Goal: Transaction & Acquisition: Book appointment/travel/reservation

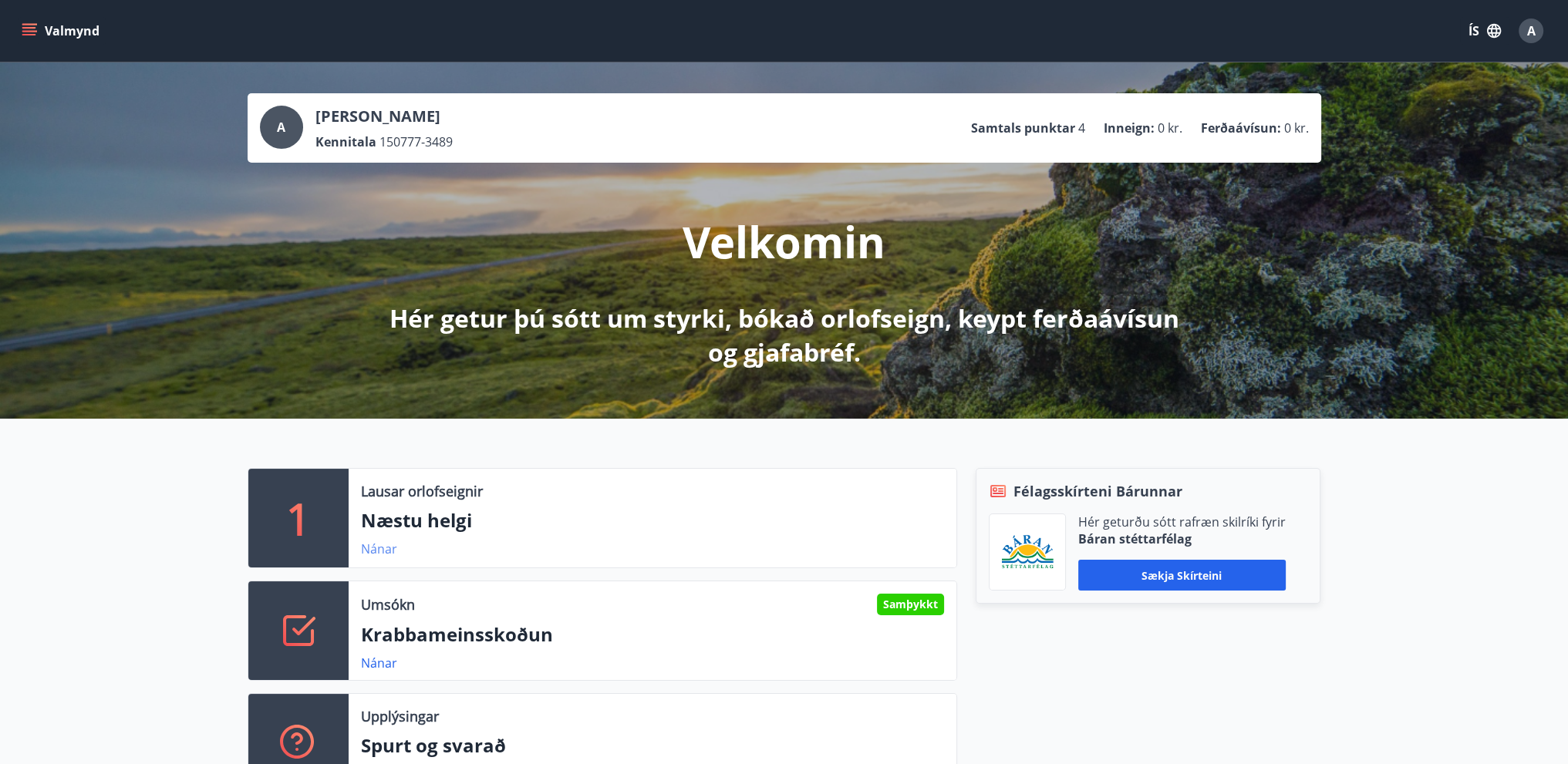
click at [384, 550] on link "Nánar" at bounding box center [378, 549] width 36 height 17
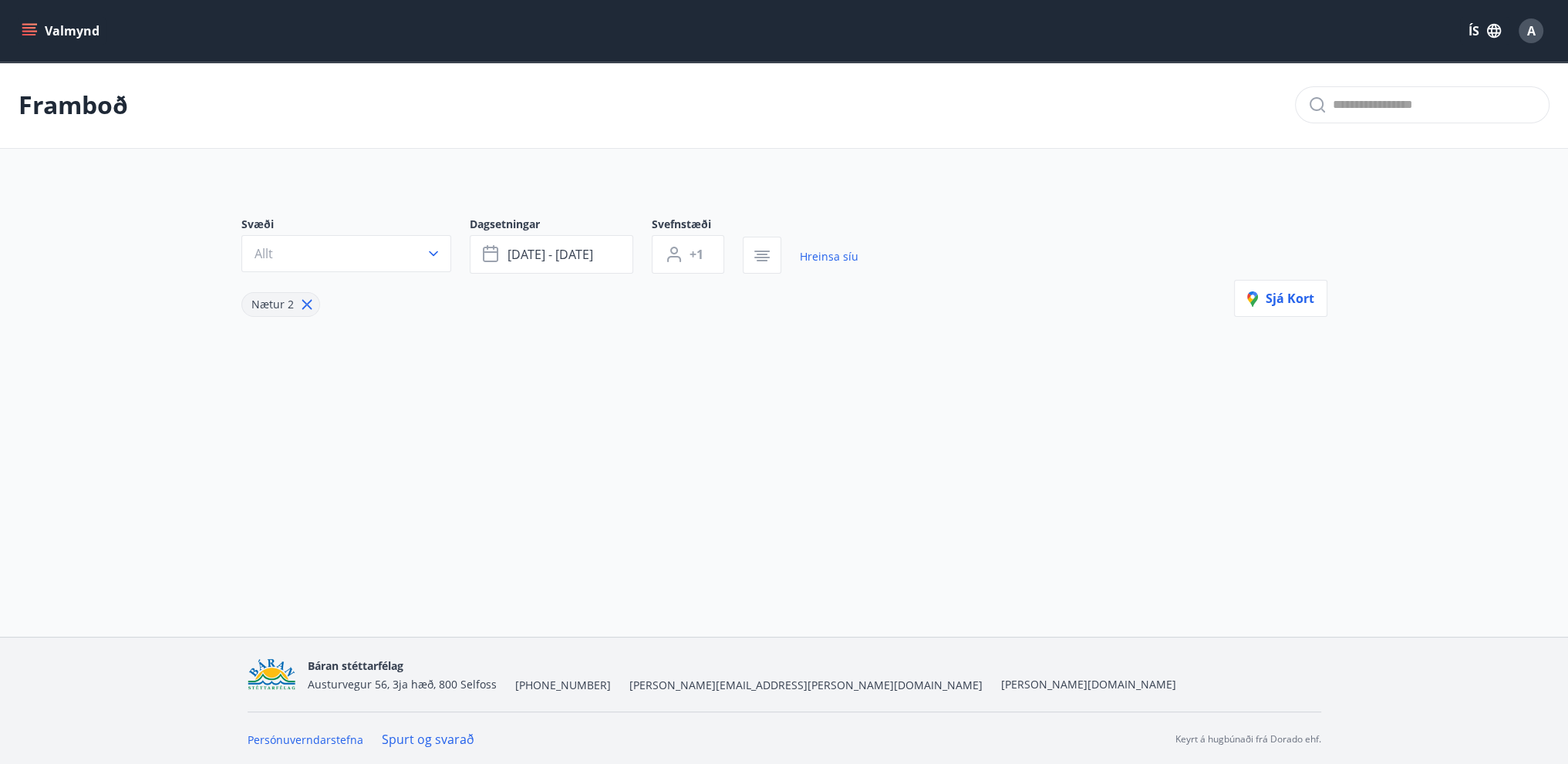
type input "*"
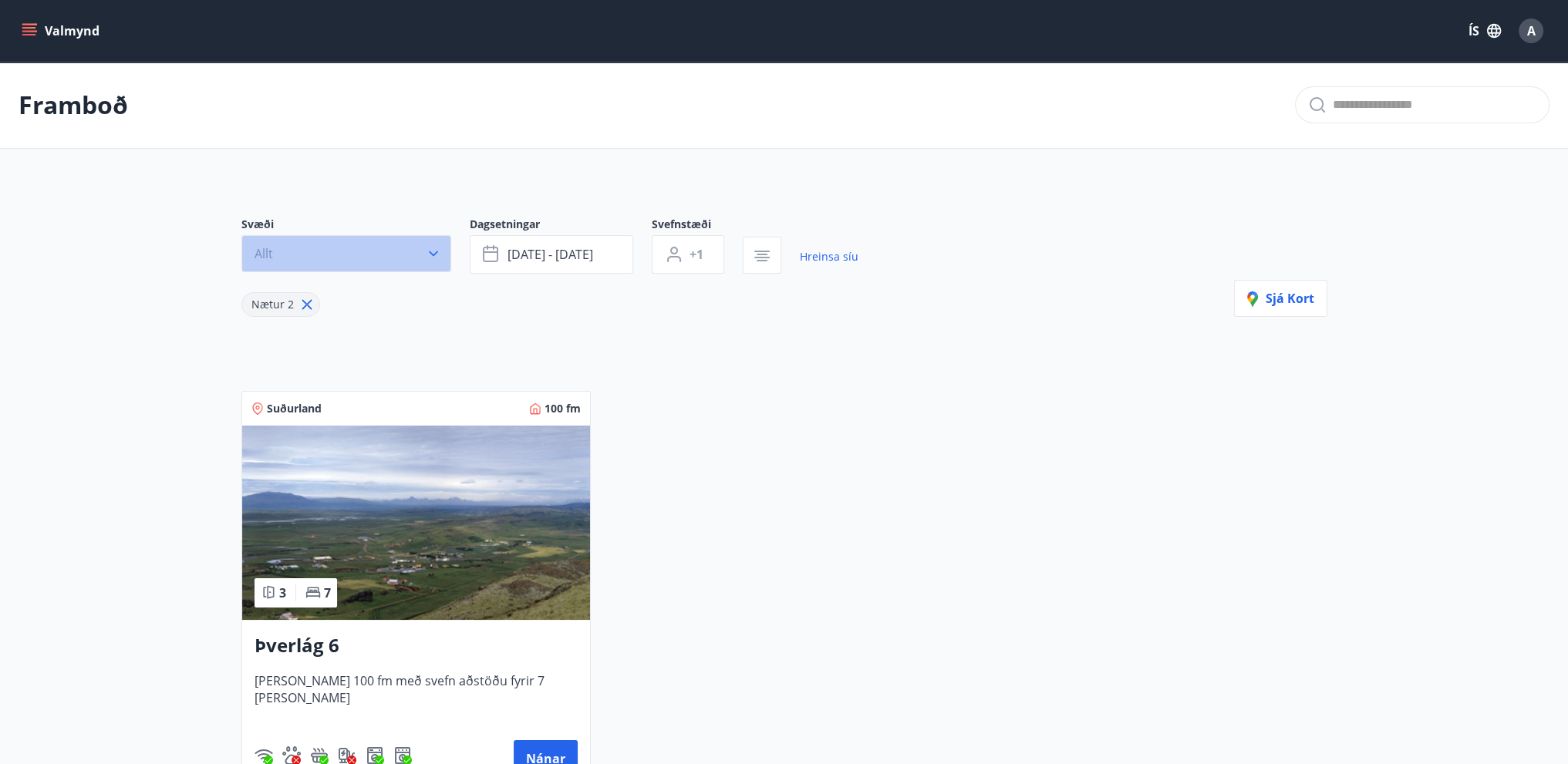
click at [434, 257] on icon "button" at bounding box center [433, 253] width 16 height 16
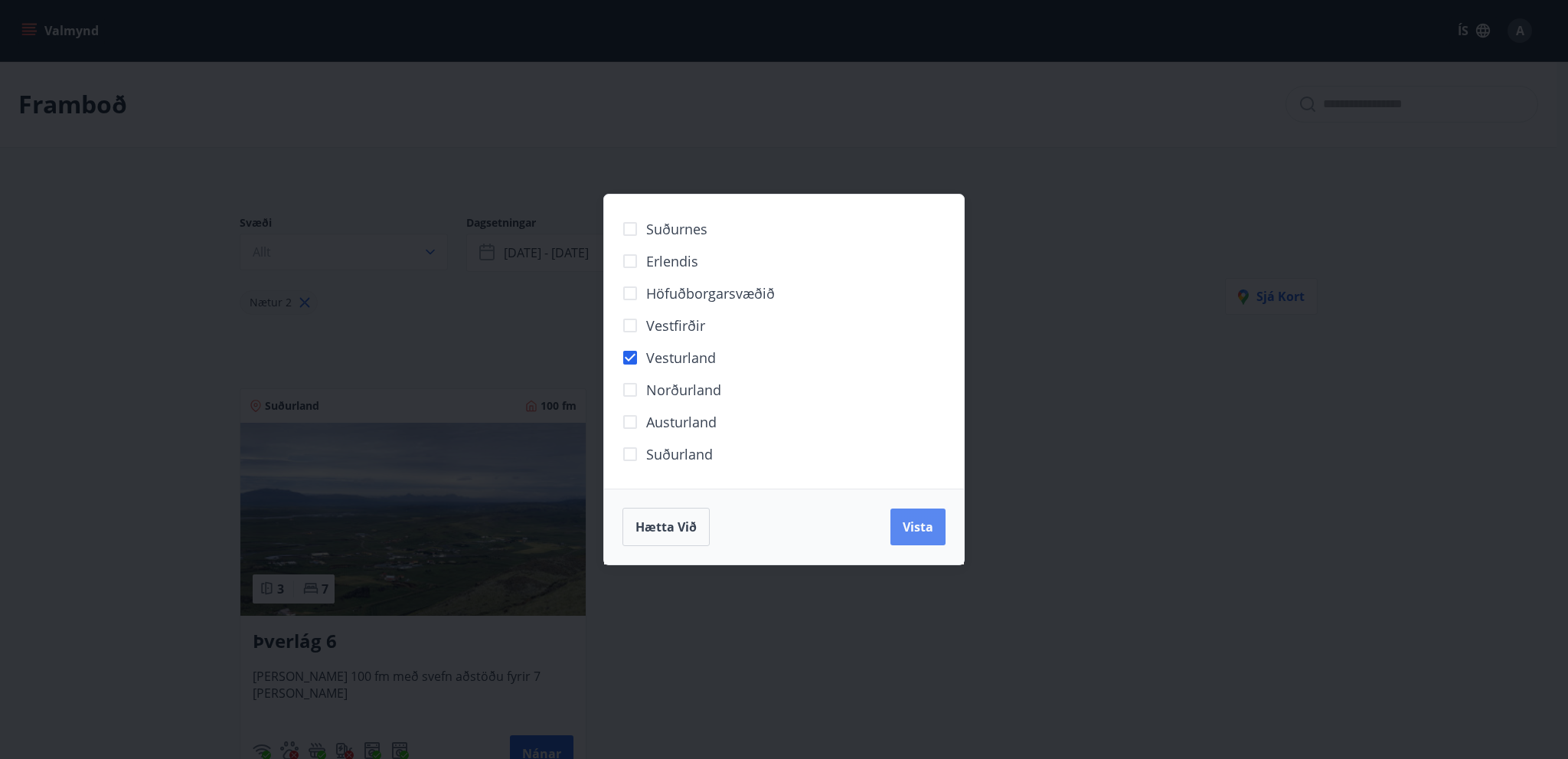
click at [926, 535] on button "Vista" at bounding box center [918, 526] width 55 height 36
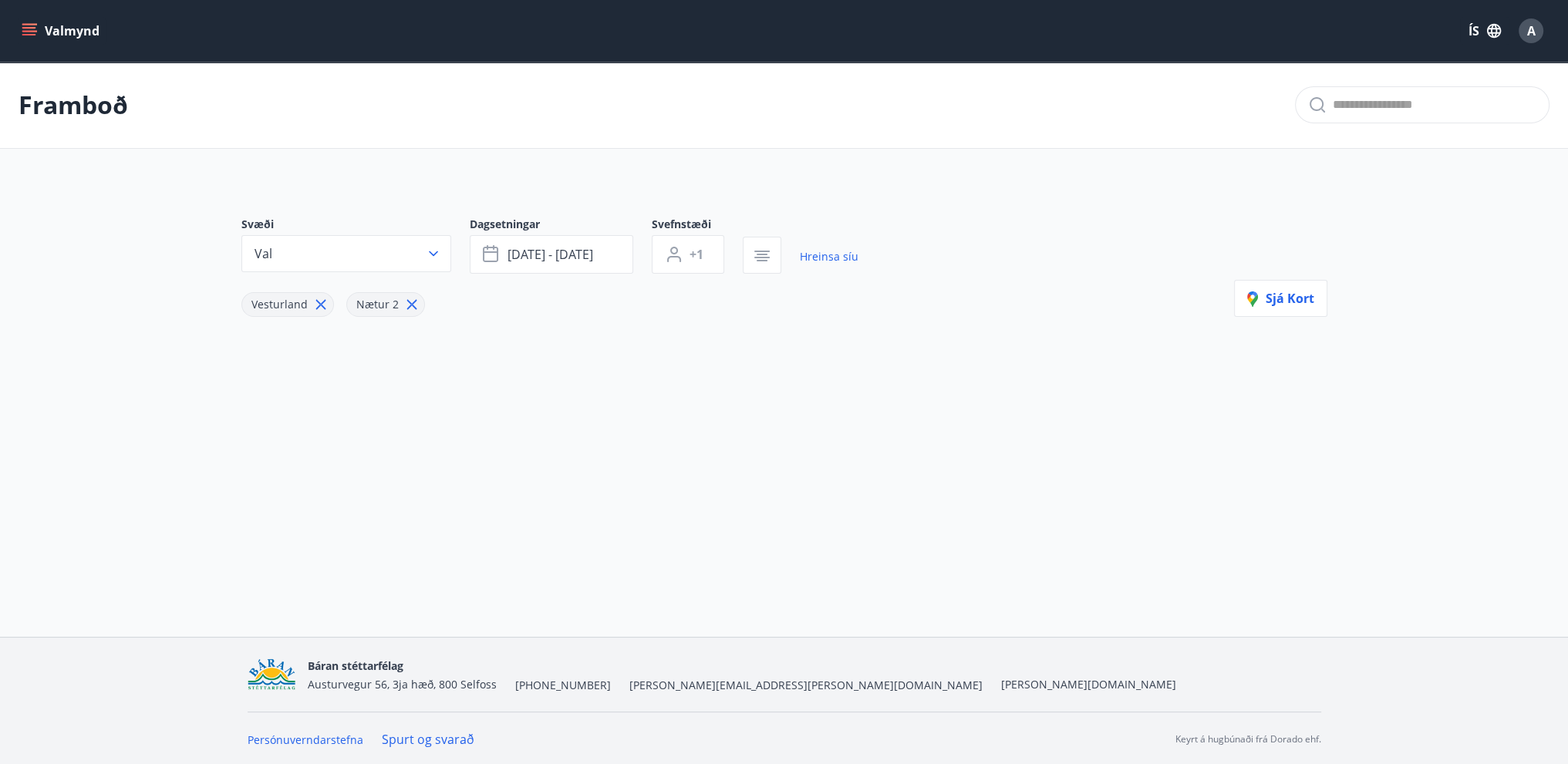
click at [296, 310] on span "Vesturland" at bounding box center [279, 304] width 56 height 15
click at [533, 250] on span "[DATE] - [DATE]" at bounding box center [549, 254] width 85 height 17
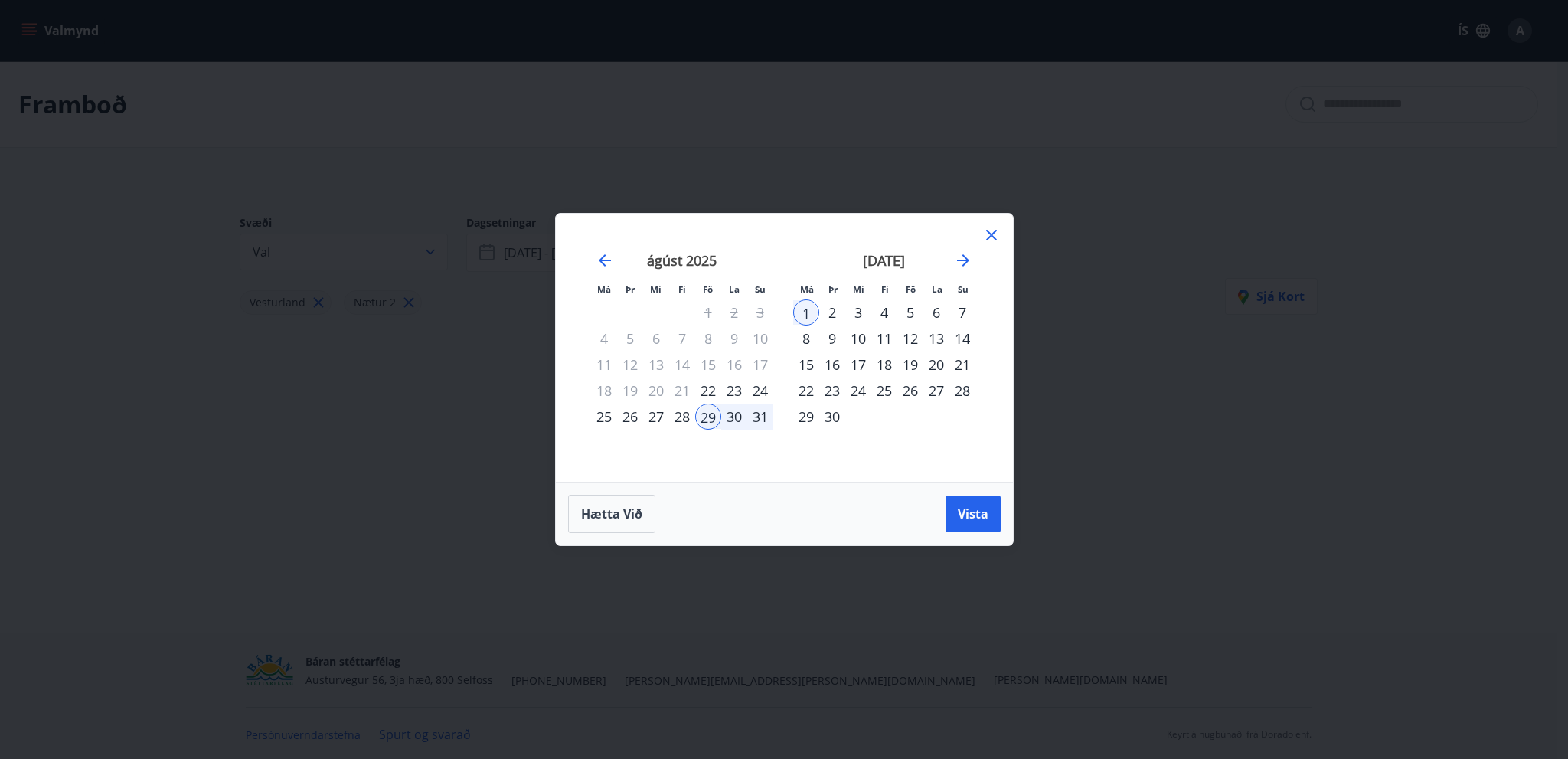
click at [812, 453] on div "[DATE] 1 2 3 4 5 6 7 8 9 10 11 12 13 14 15 16 17 18 19 20 21 22 23 24 25 26 27 …" at bounding box center [885, 357] width 202 height 251
click at [971, 521] on span "Vista" at bounding box center [973, 514] width 31 height 16
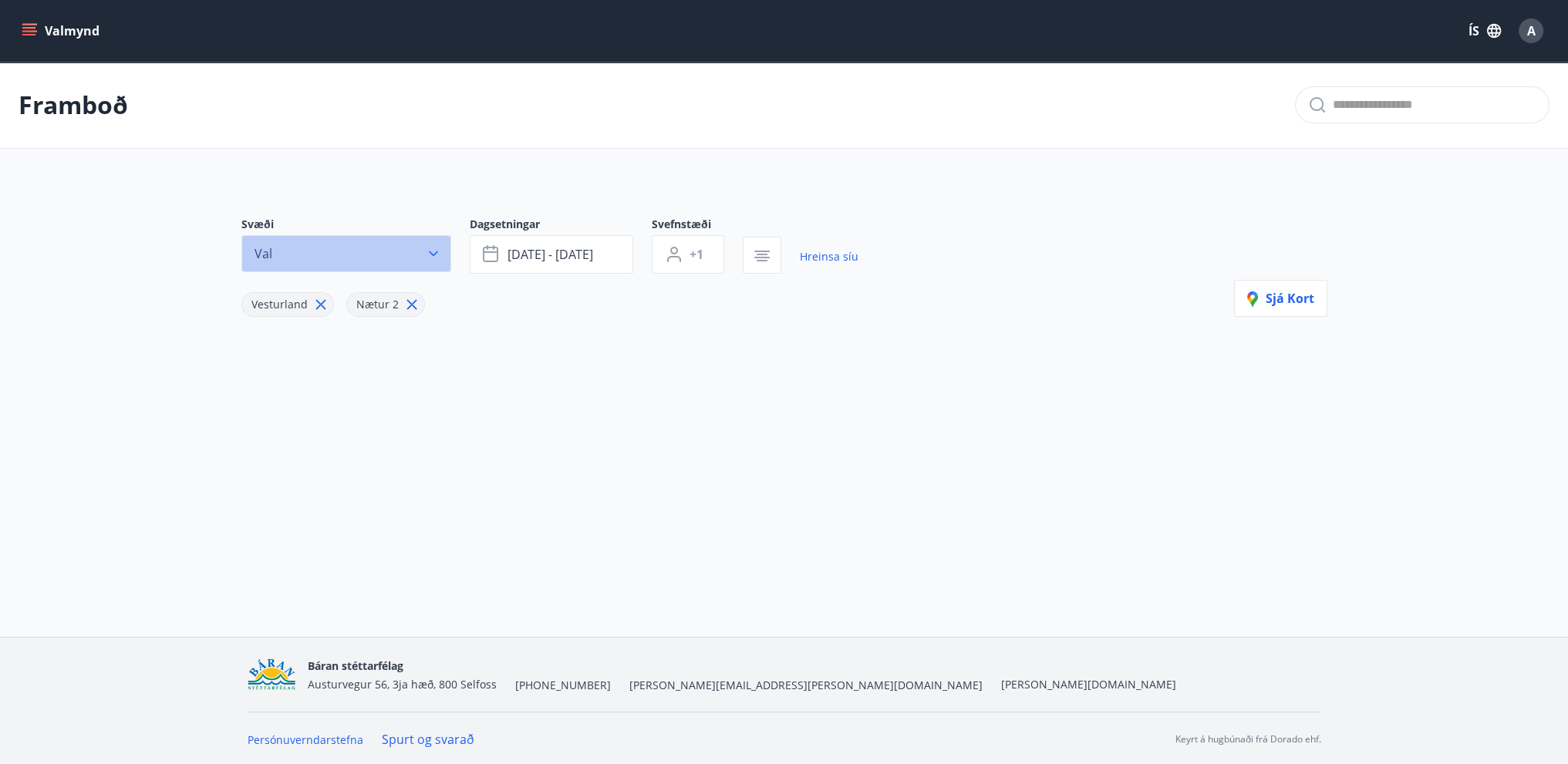
click at [315, 248] on button "Val" at bounding box center [346, 253] width 209 height 37
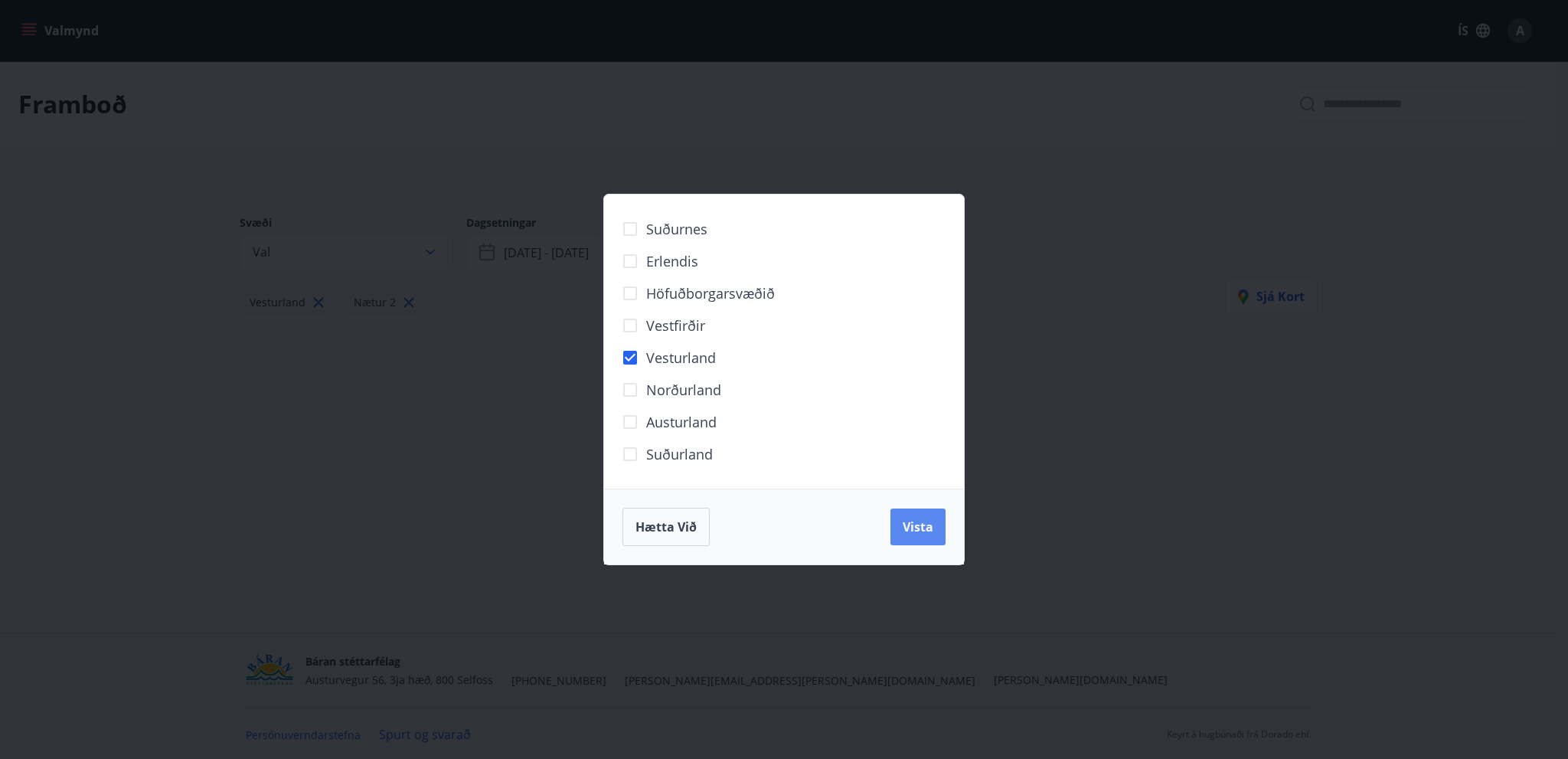
click at [909, 532] on span "Vista" at bounding box center [919, 526] width 31 height 16
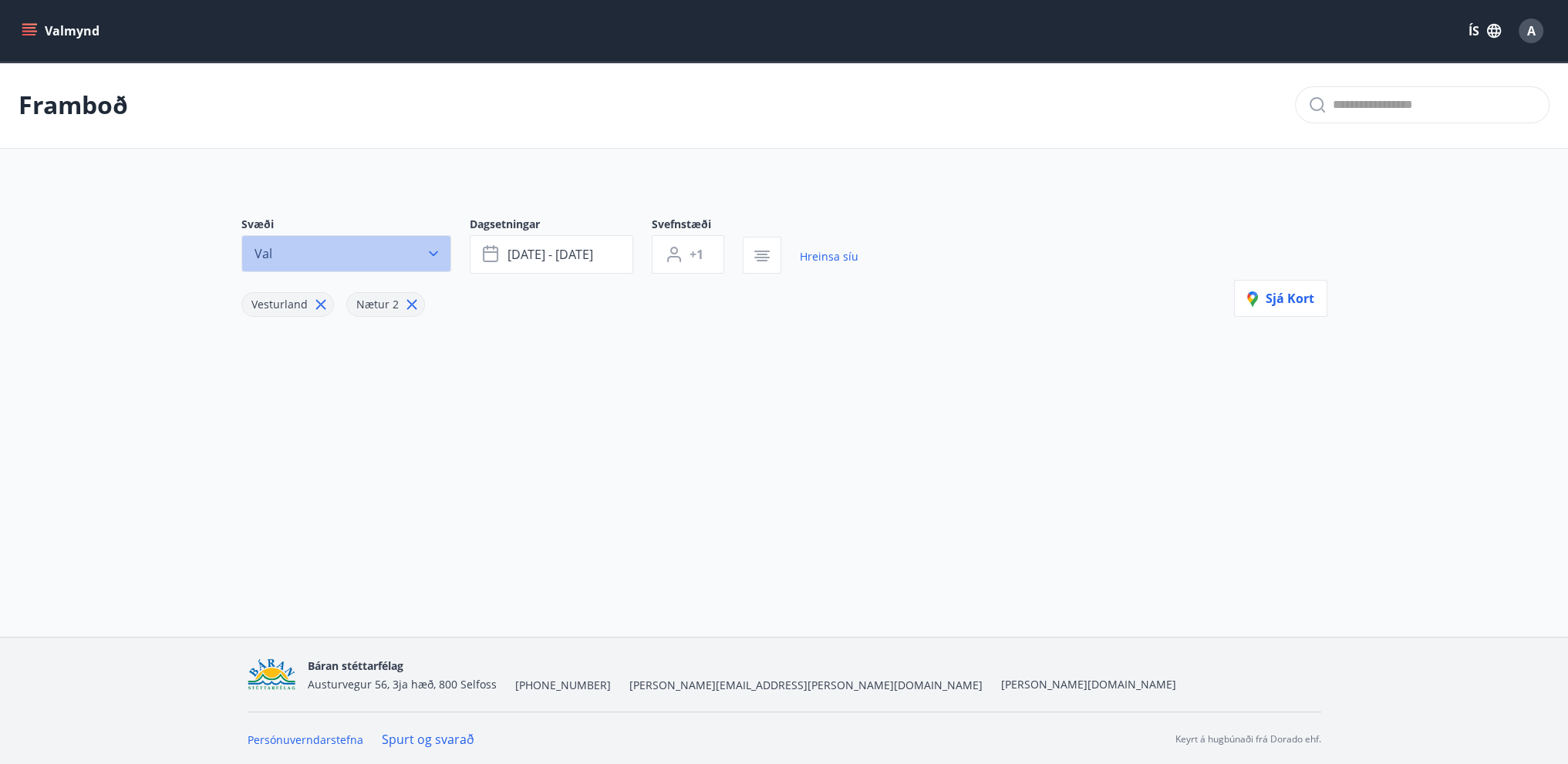
click at [430, 253] on icon "button" at bounding box center [434, 254] width 9 height 6
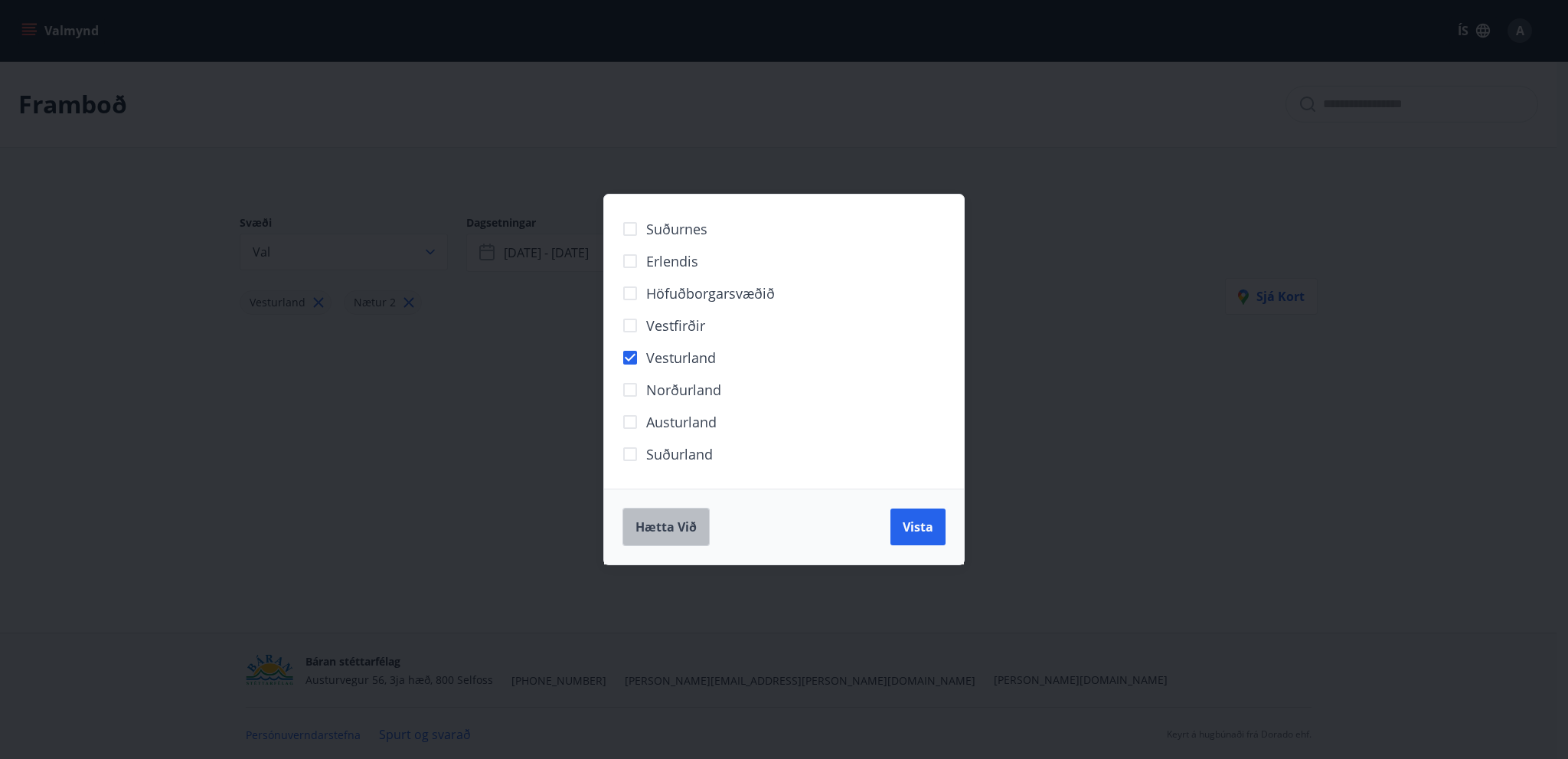
click at [657, 532] on span "Hætta við" at bounding box center [666, 526] width 61 height 16
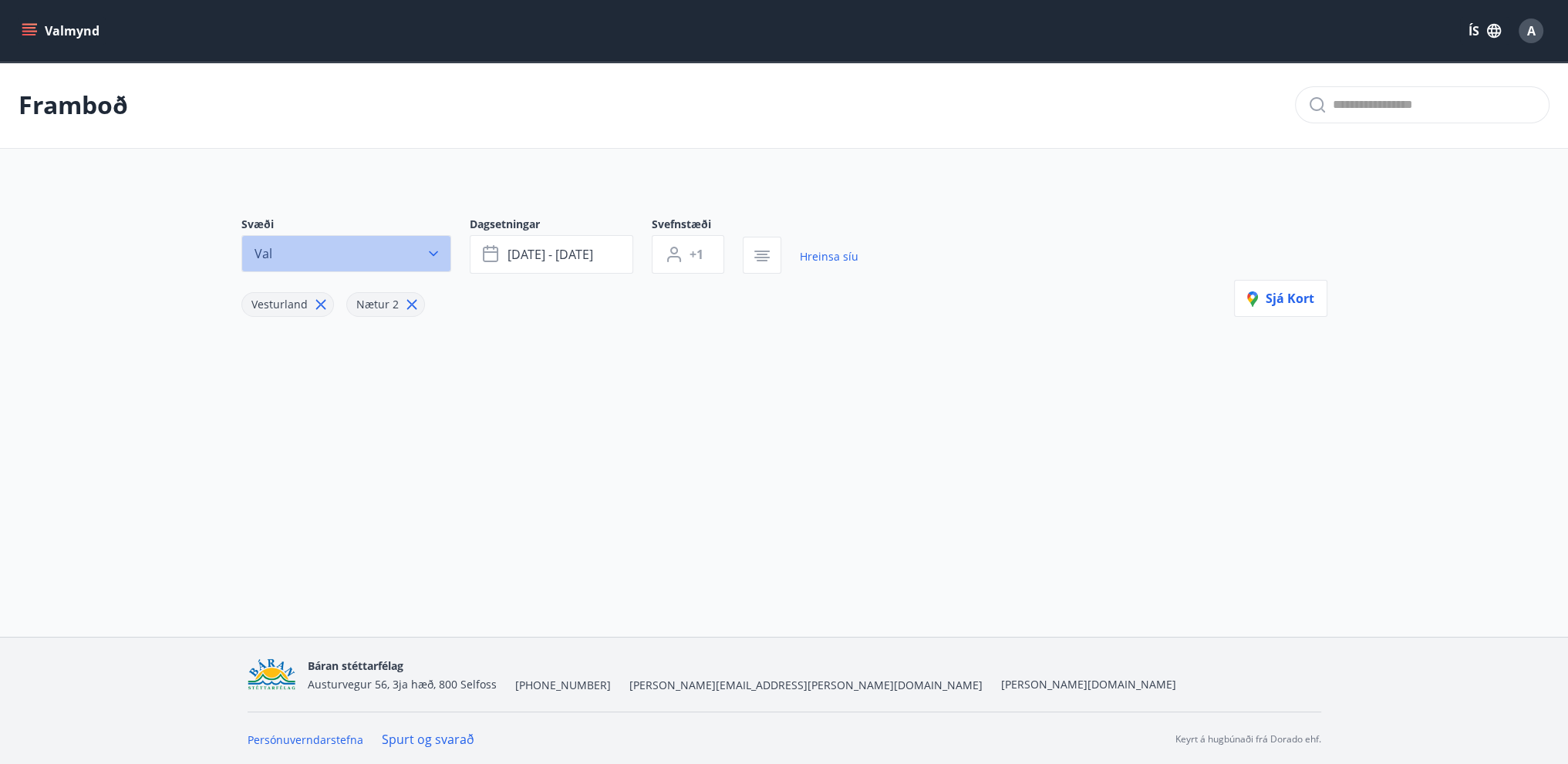
click at [432, 253] on icon "button" at bounding box center [433, 253] width 16 height 16
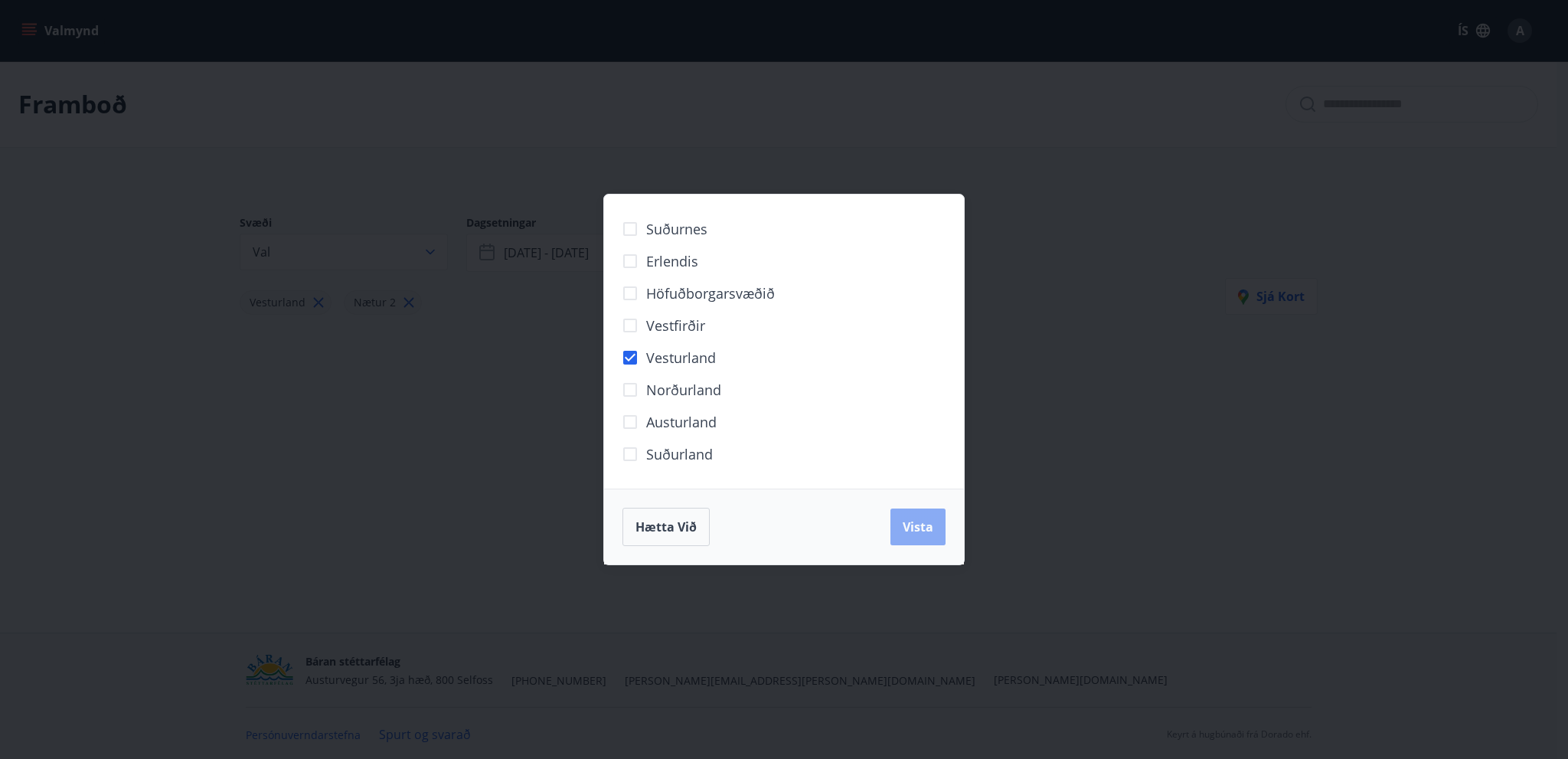
click at [916, 523] on span "Vista" at bounding box center [919, 526] width 31 height 16
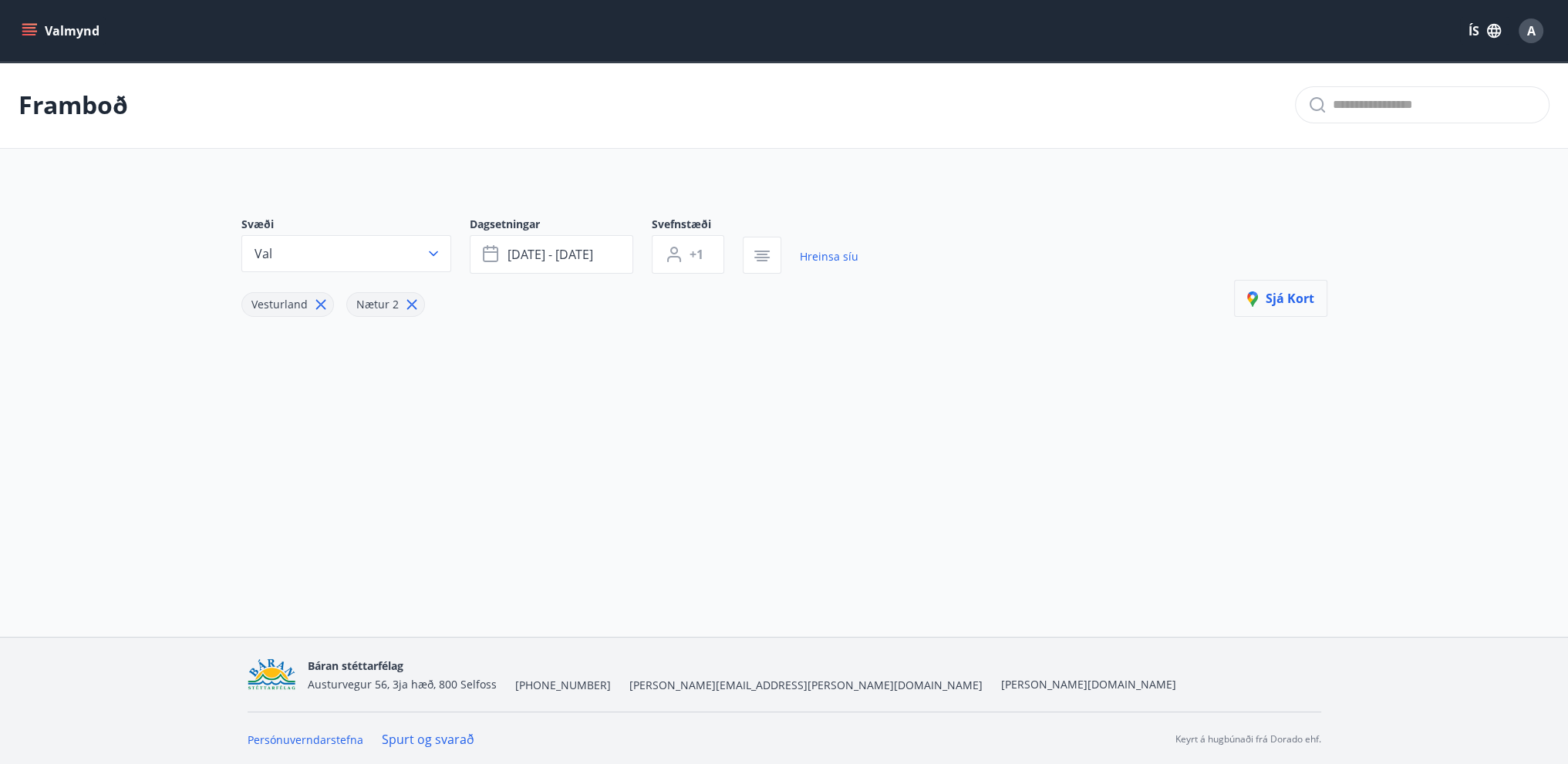
click at [1292, 298] on span "Sjá kort" at bounding box center [1280, 298] width 67 height 17
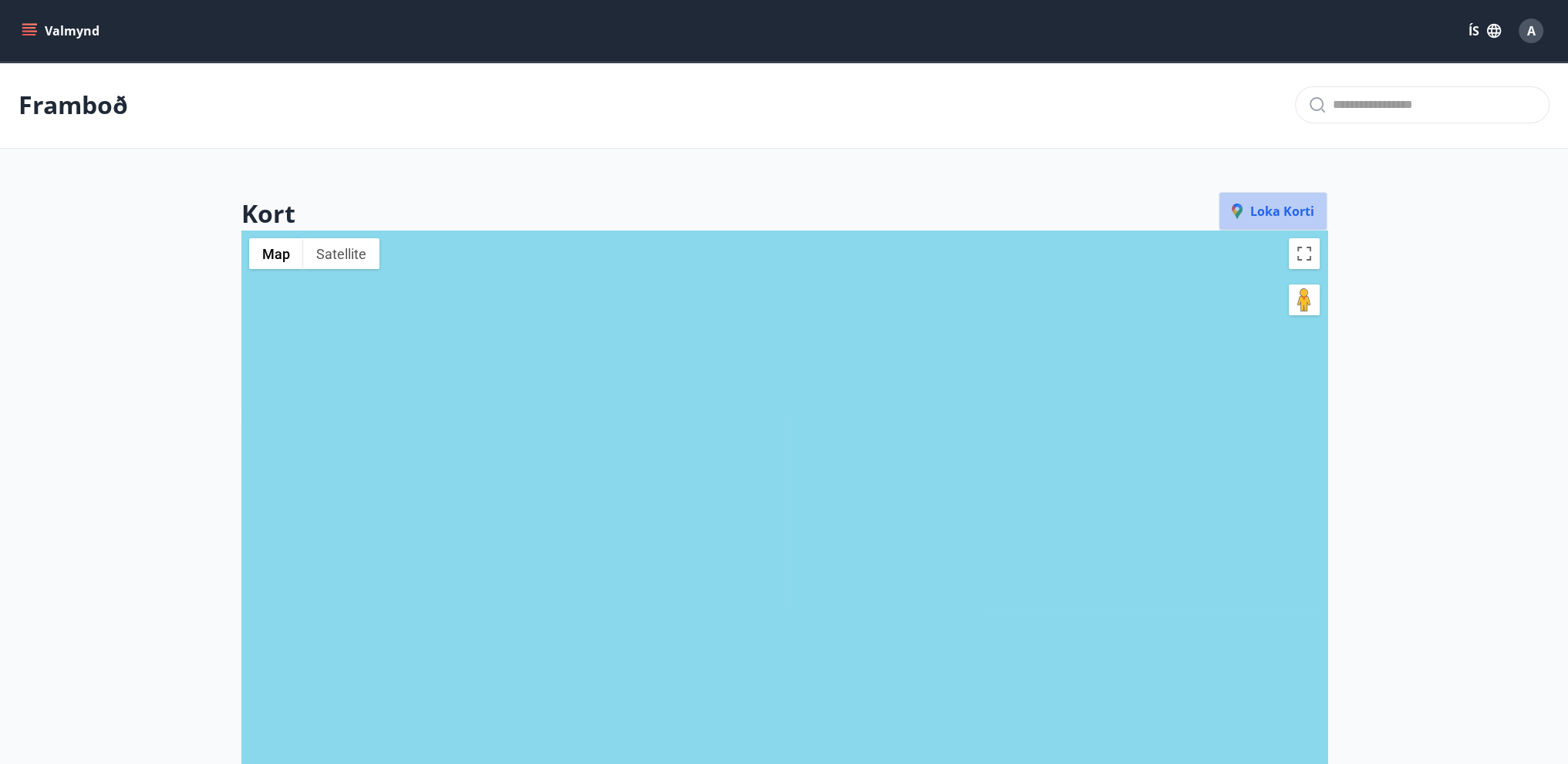
click at [1276, 224] on button "Loka korti" at bounding box center [1272, 211] width 108 height 39
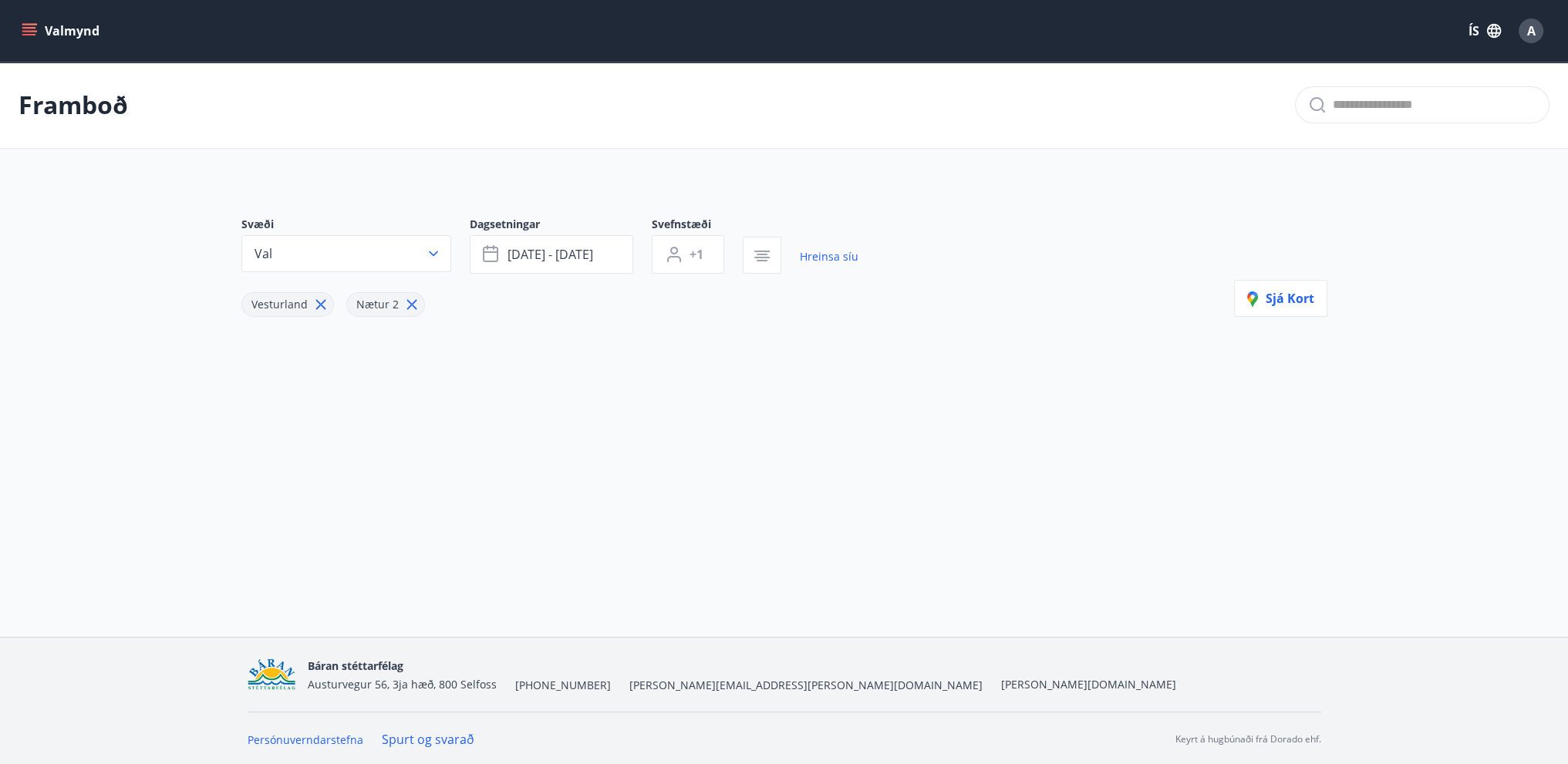
click at [35, 33] on icon "menu" at bounding box center [29, 30] width 16 height 16
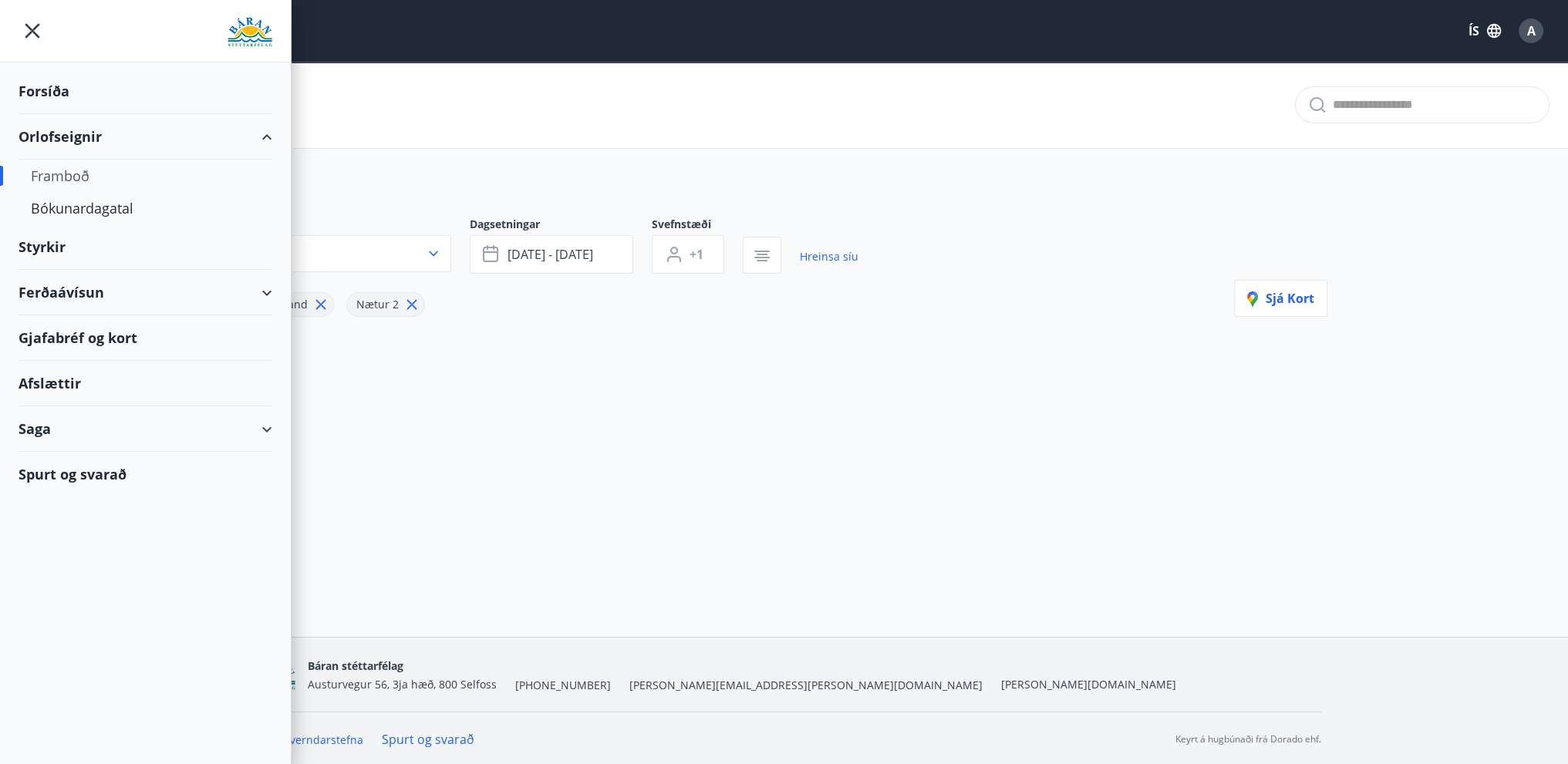
click at [75, 132] on div "Orlofseignir" at bounding box center [145, 137] width 254 height 46
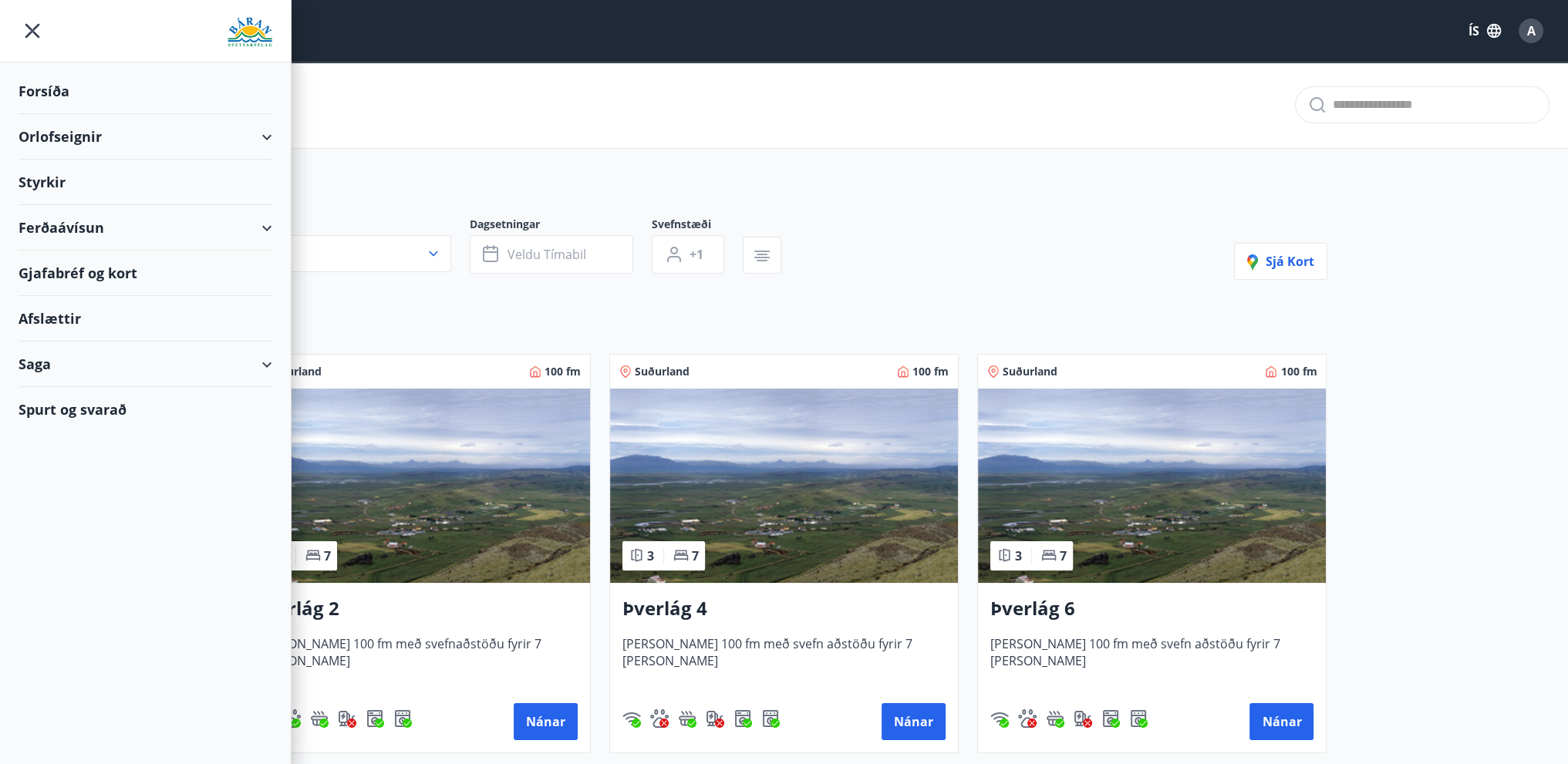
type input "*"
click at [416, 98] on div "Framboð" at bounding box center [784, 105] width 1568 height 87
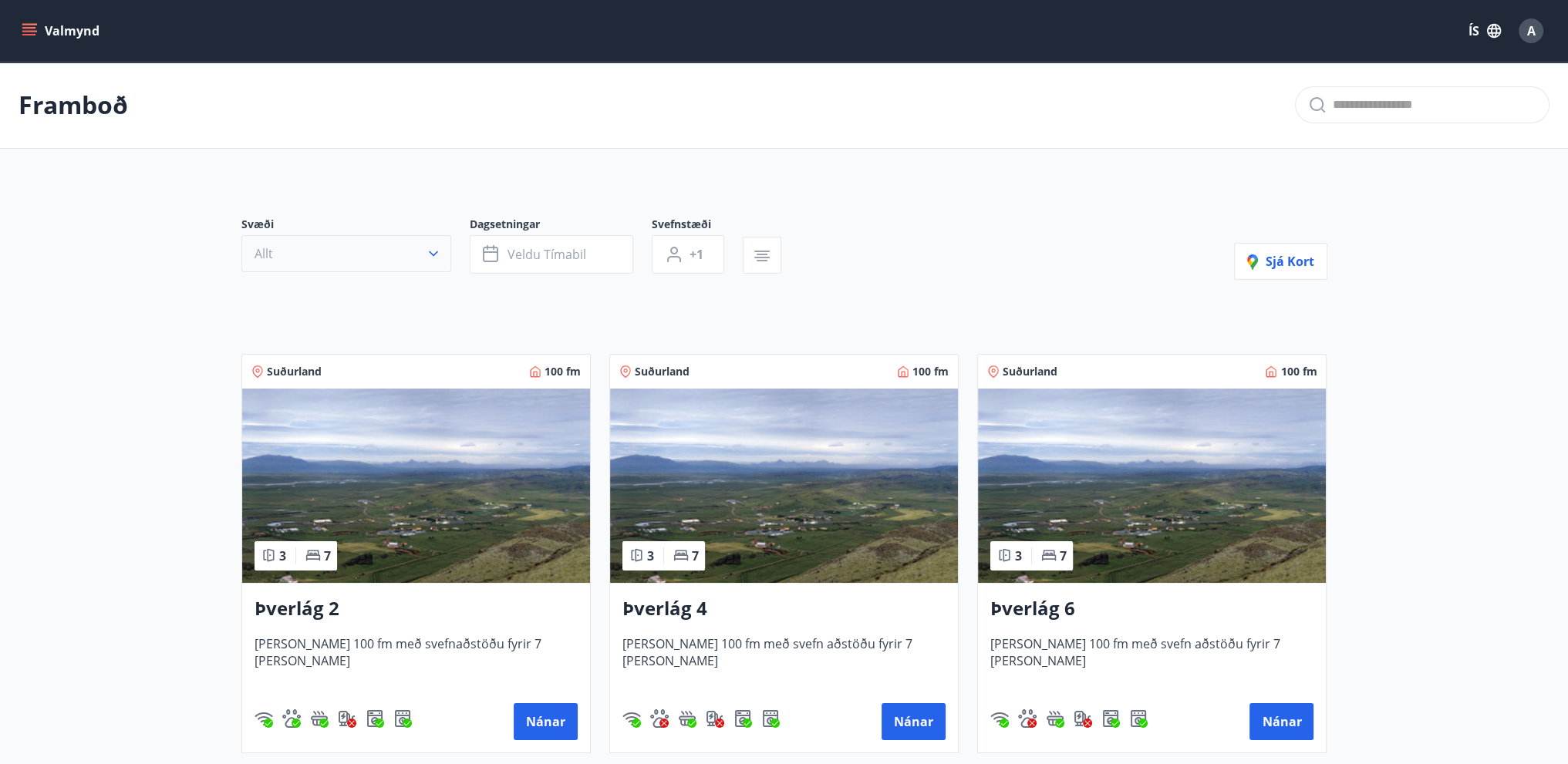
click at [358, 251] on button "Allt" at bounding box center [346, 253] width 209 height 37
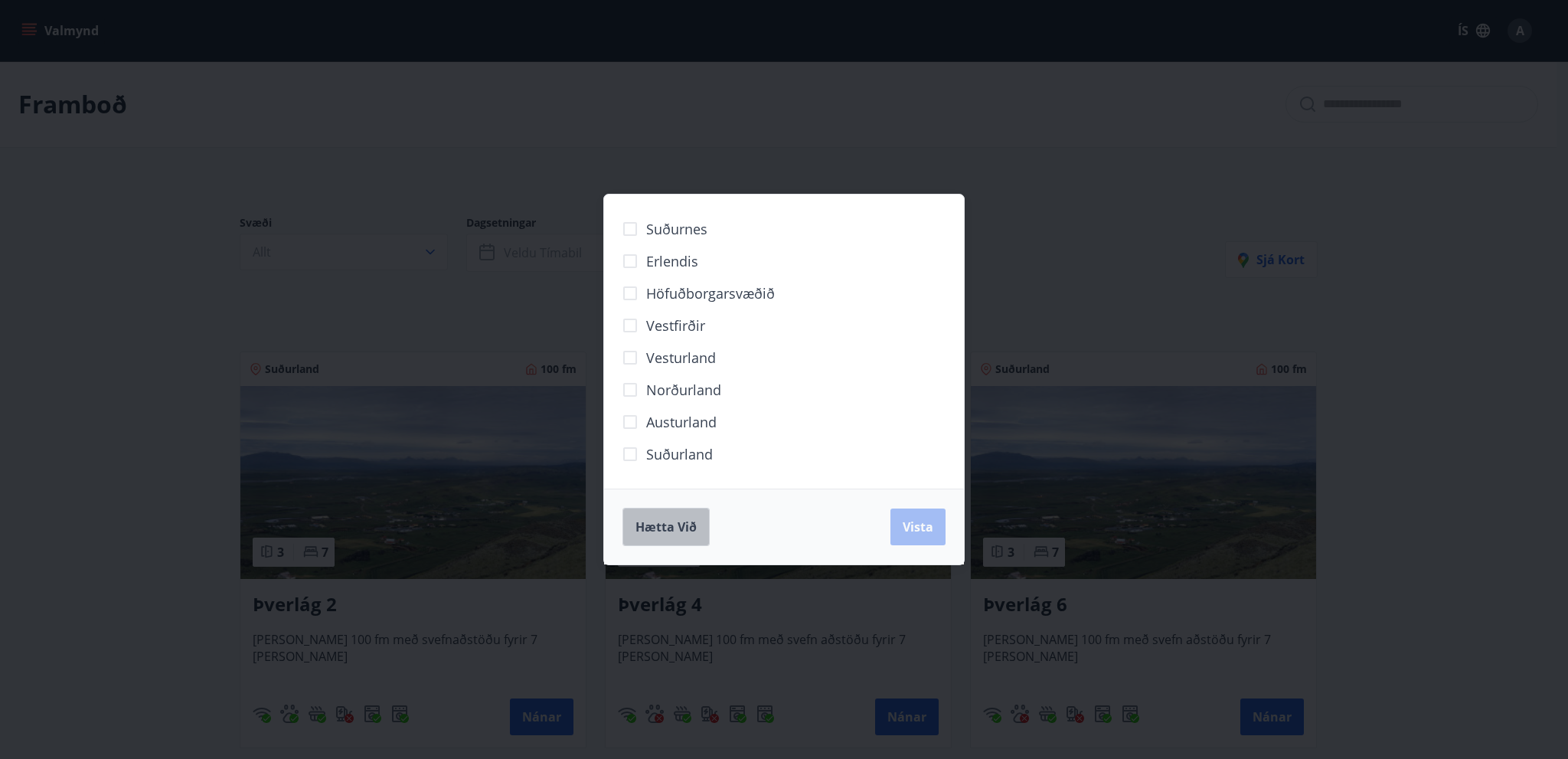
click at [629, 529] on button "Hætta við" at bounding box center [667, 527] width 88 height 38
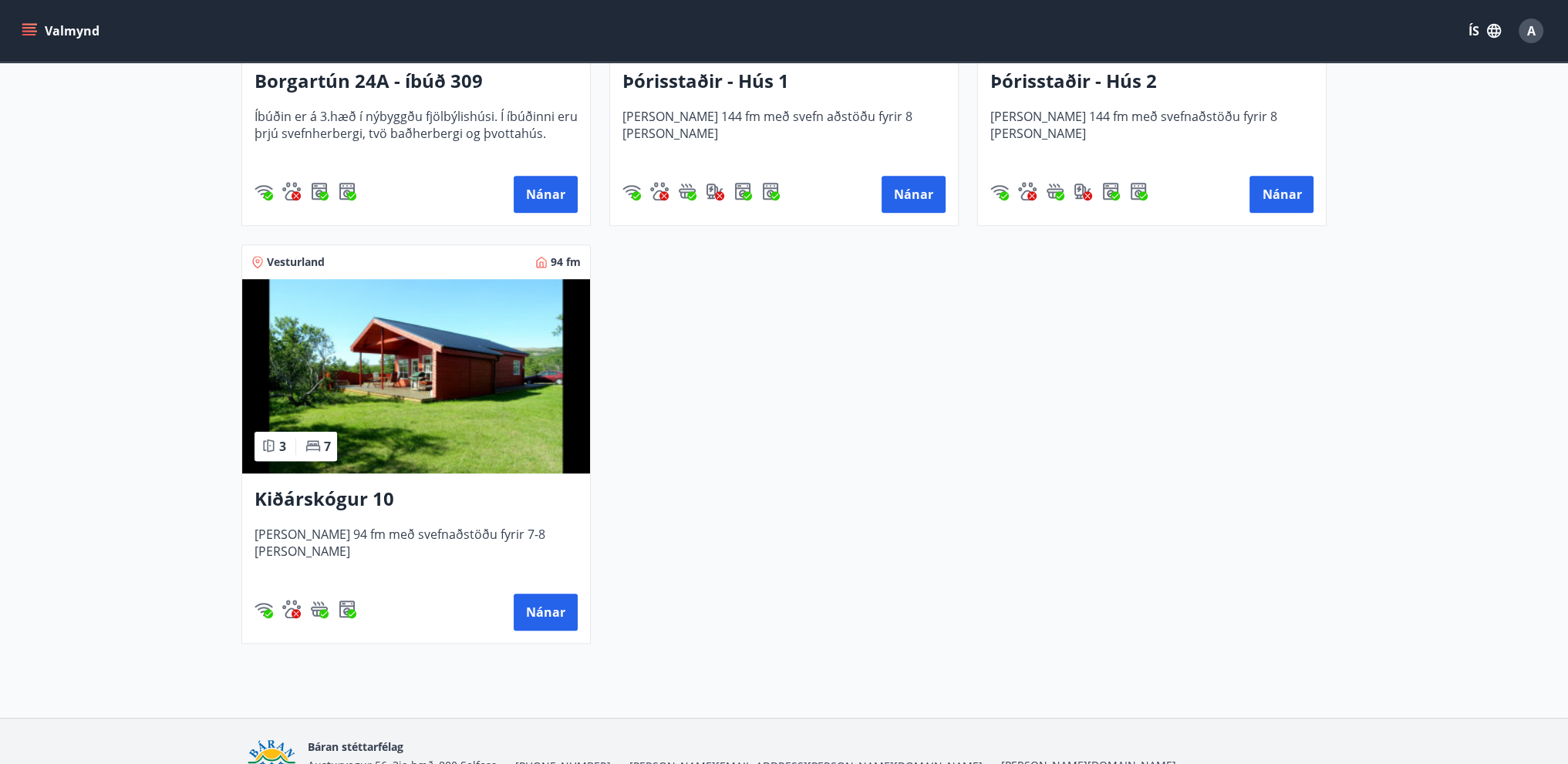
scroll to position [1388, 0]
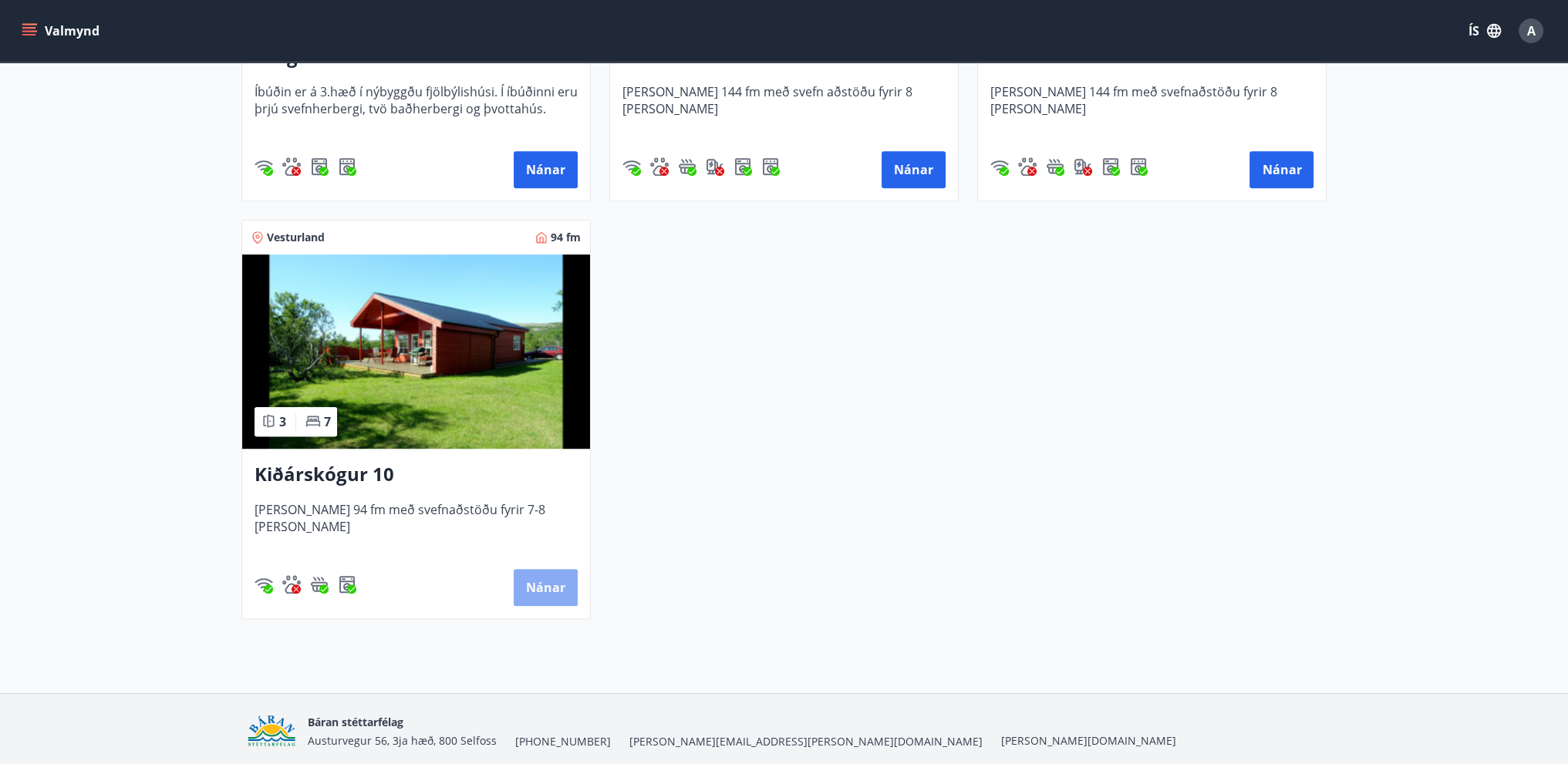
click at [533, 589] on button "Nánar" at bounding box center [546, 588] width 64 height 37
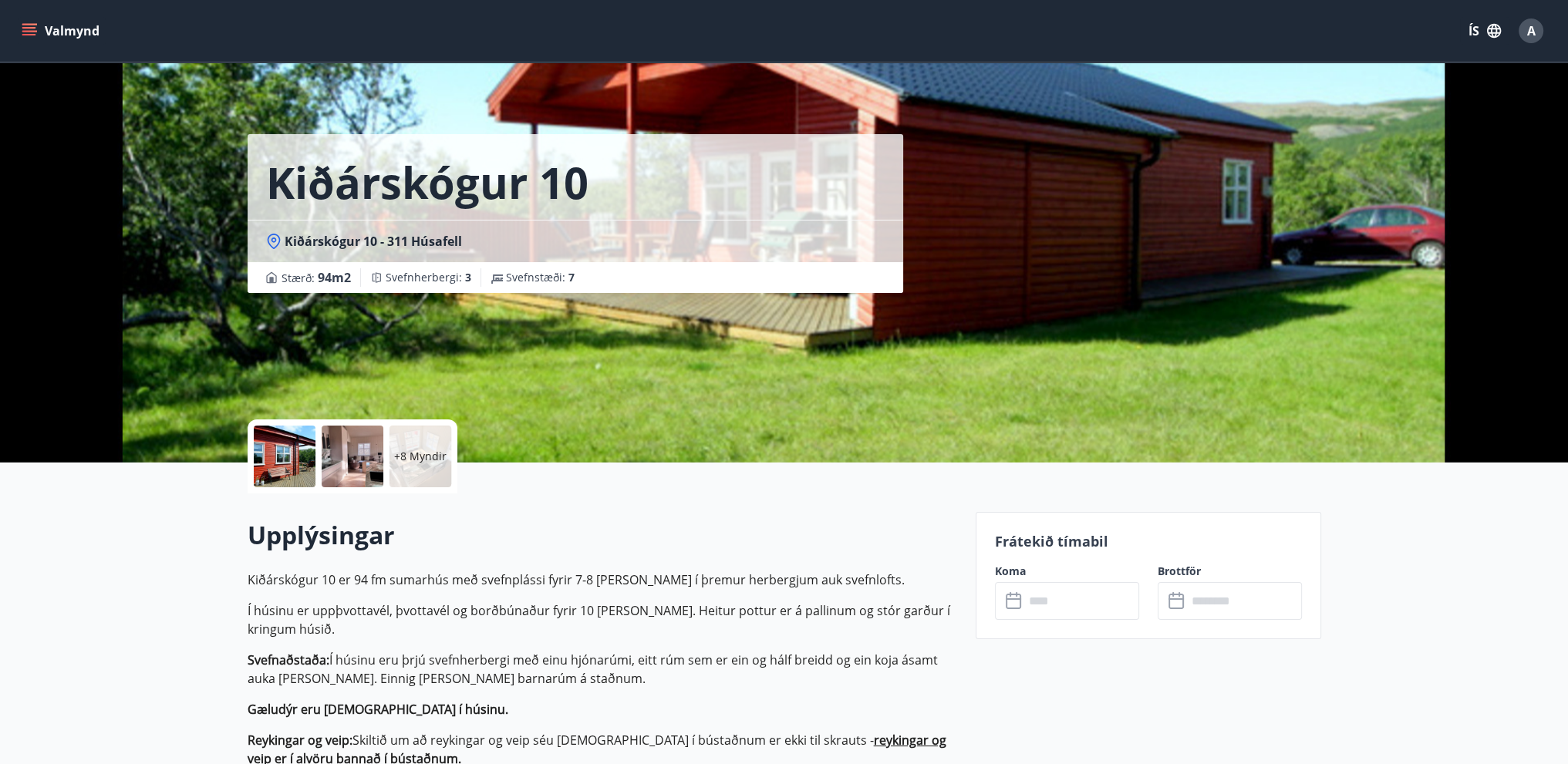
click at [1015, 601] on icon at bounding box center [1015, 601] width 18 height 18
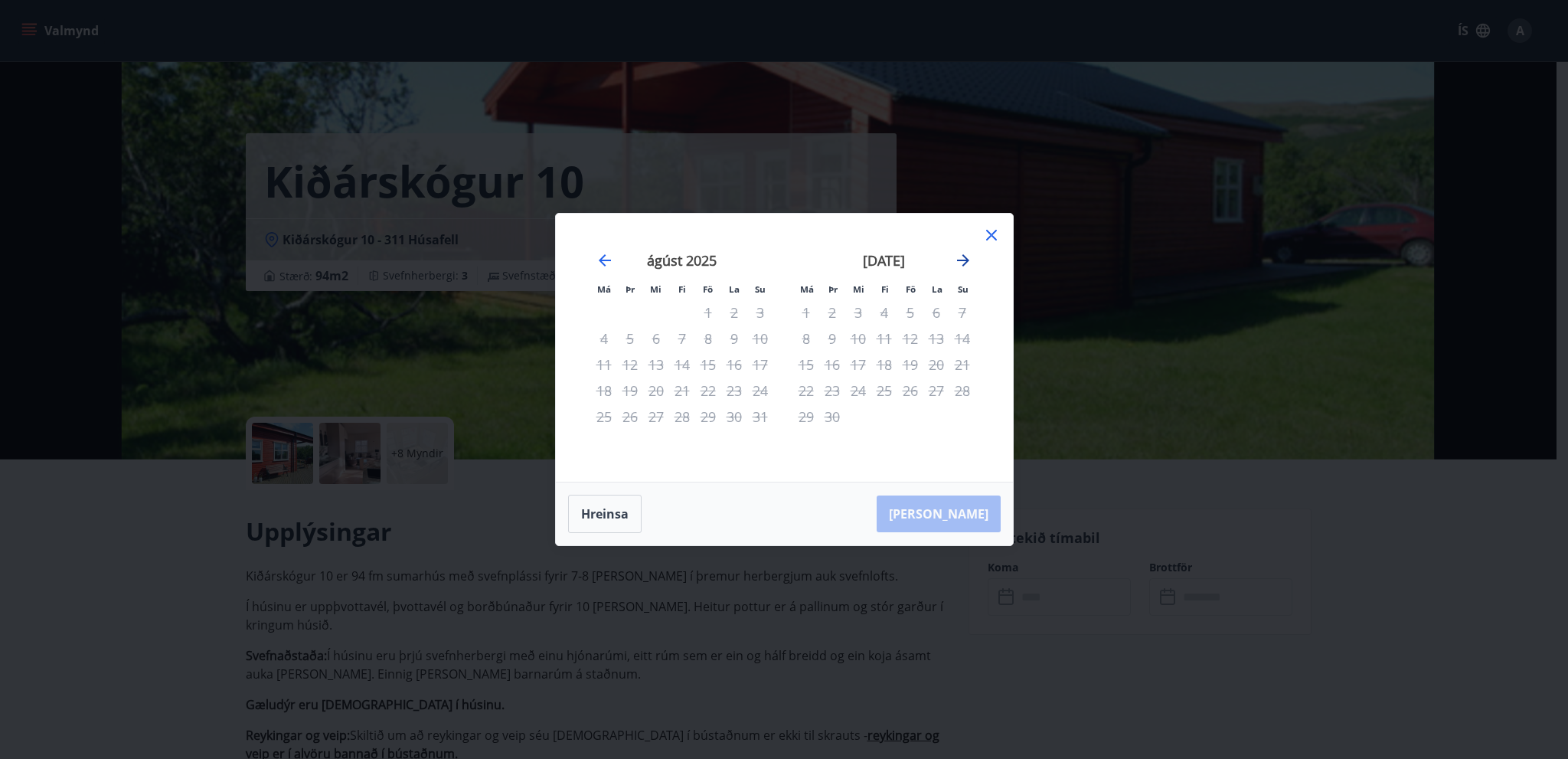
click at [963, 262] on icon "Move forward to switch to the next month." at bounding box center [963, 260] width 18 height 18
click at [610, 259] on icon "Move backward to switch to the previous month." at bounding box center [605, 260] width 18 height 18
click at [963, 269] on icon "Move forward to switch to the next month." at bounding box center [963, 260] width 18 height 18
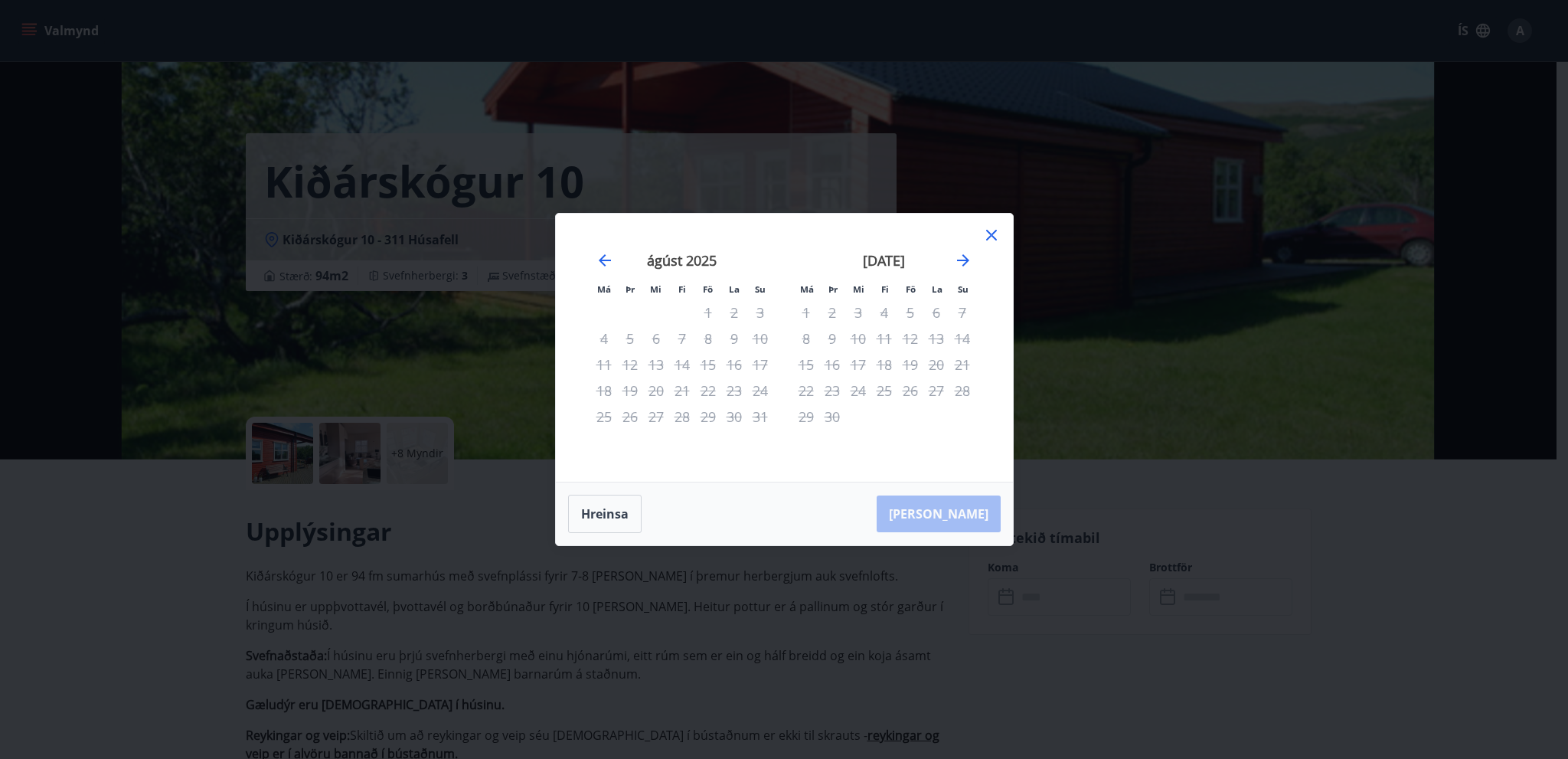
click at [992, 236] on icon at bounding box center [992, 235] width 11 height 11
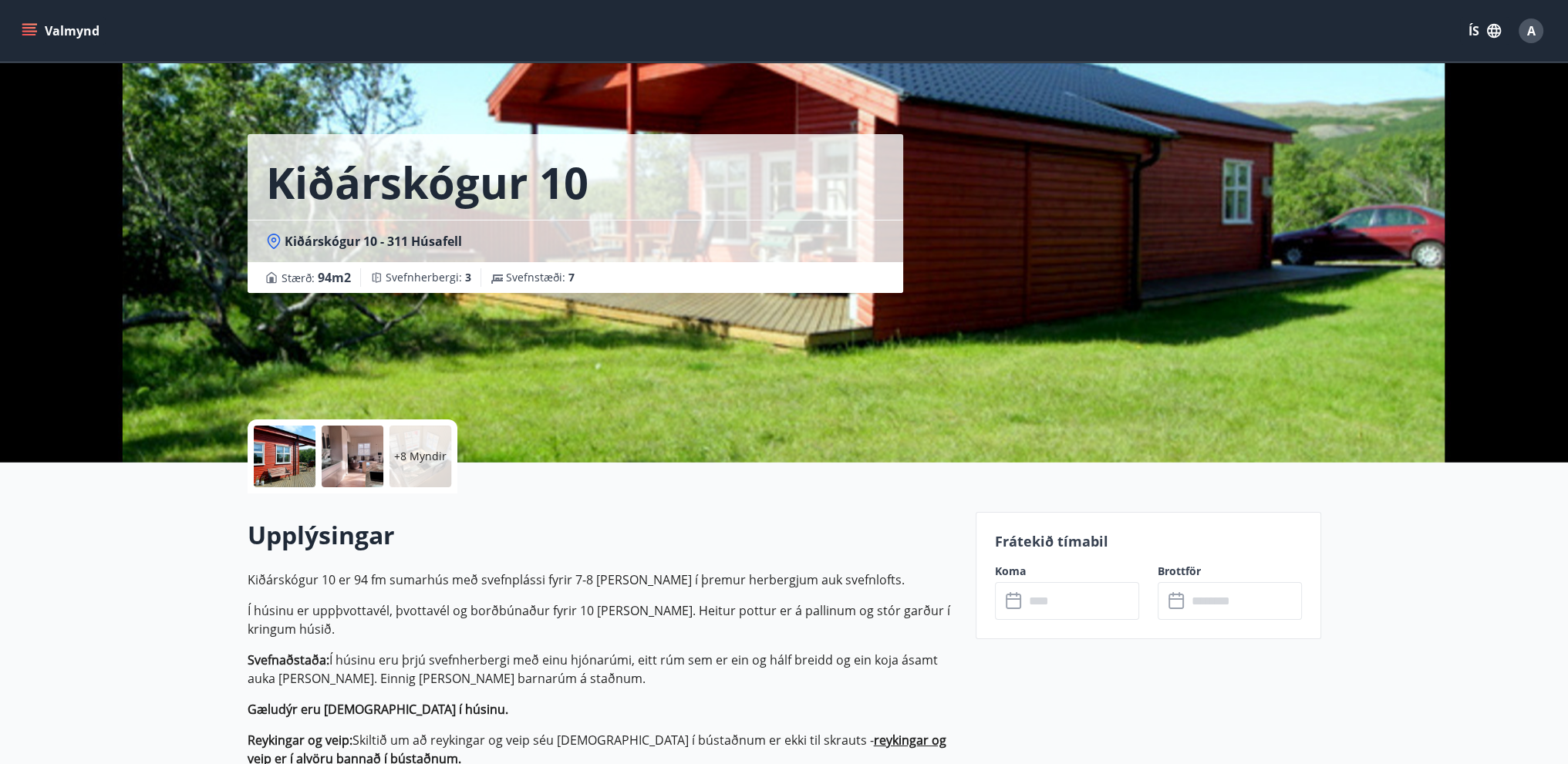
click at [370, 467] on div at bounding box center [352, 455] width 62 height 62
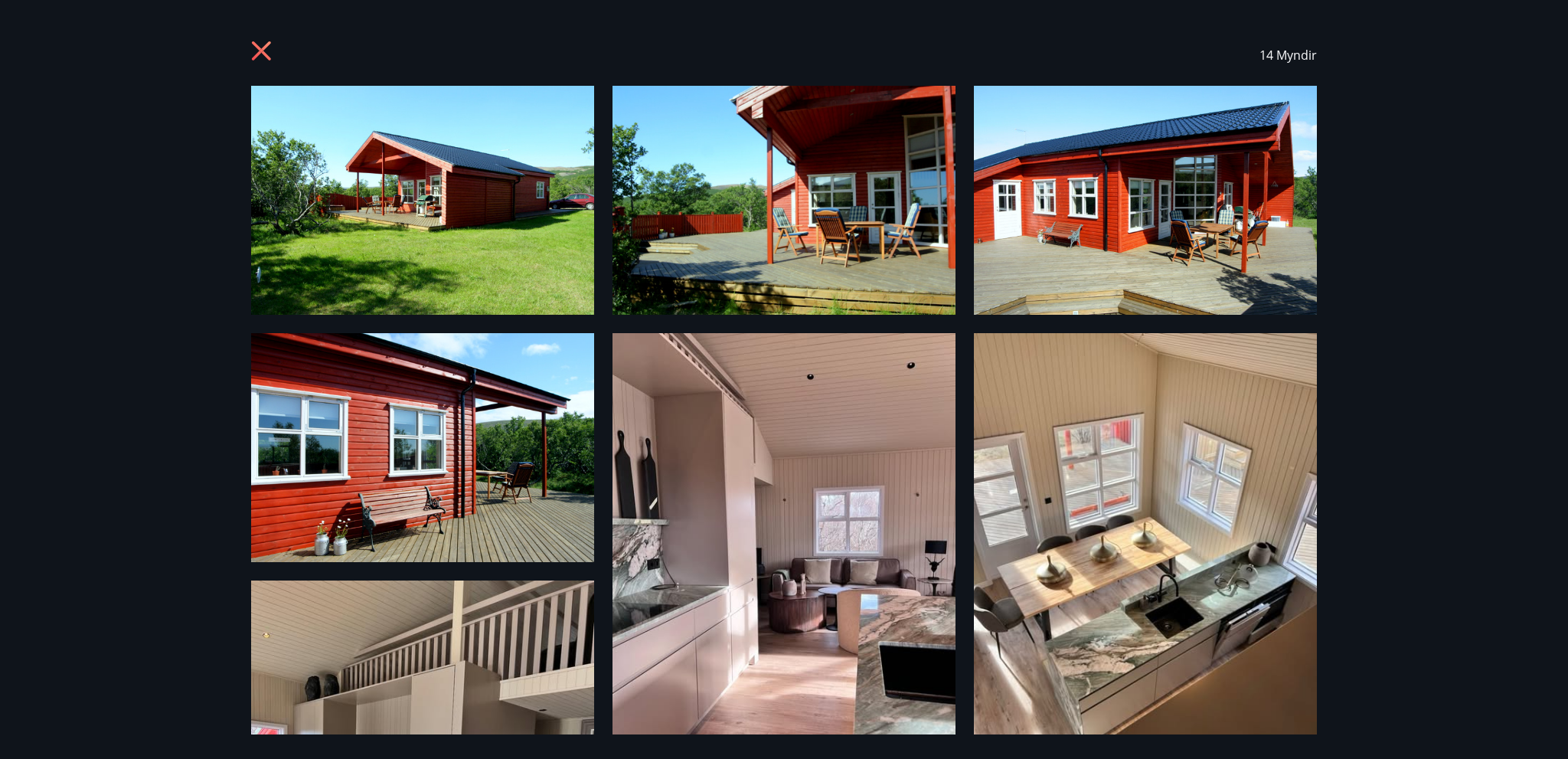
click at [260, 56] on icon at bounding box center [263, 52] width 25 height 25
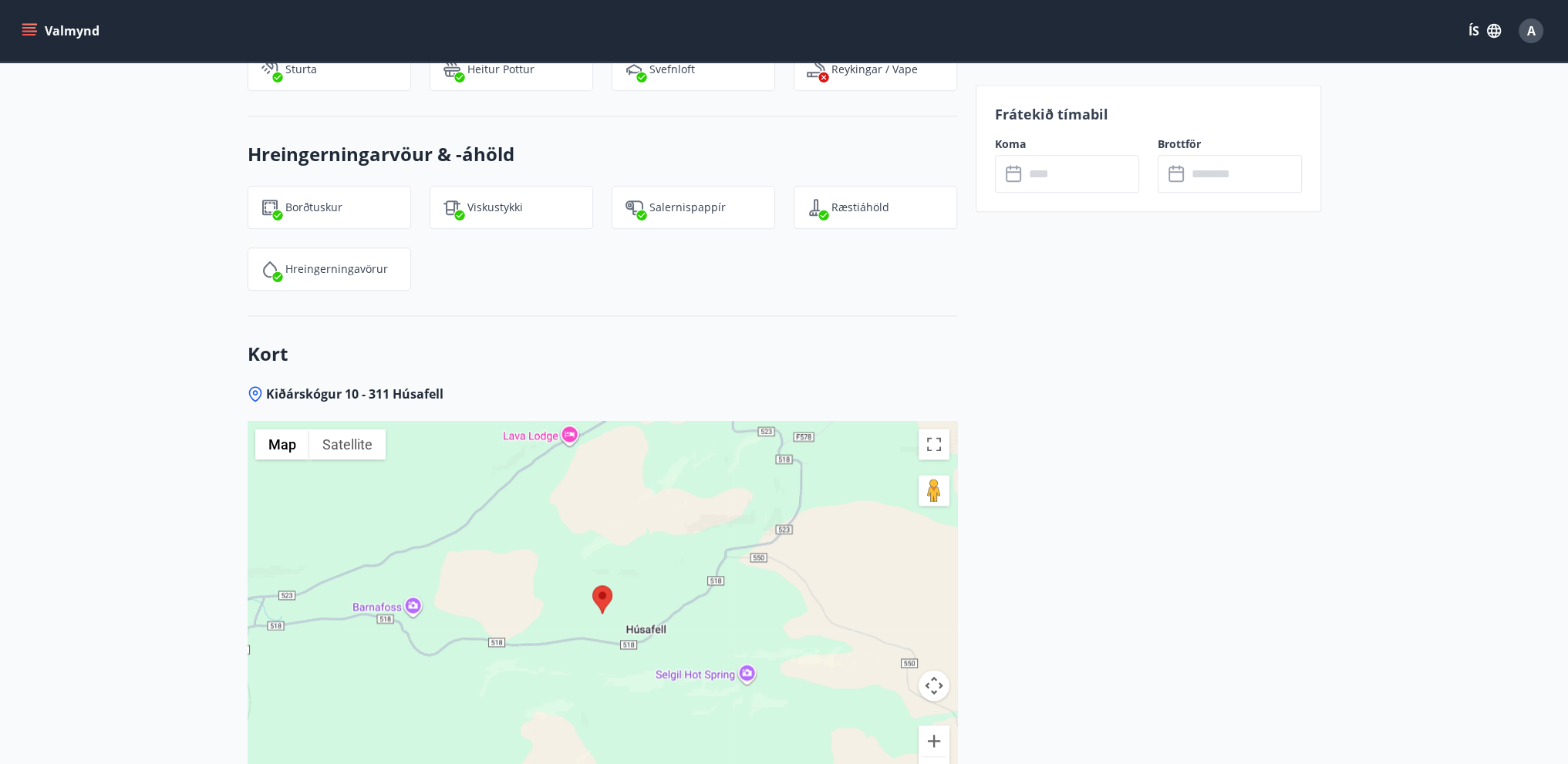
scroll to position [2544, 0]
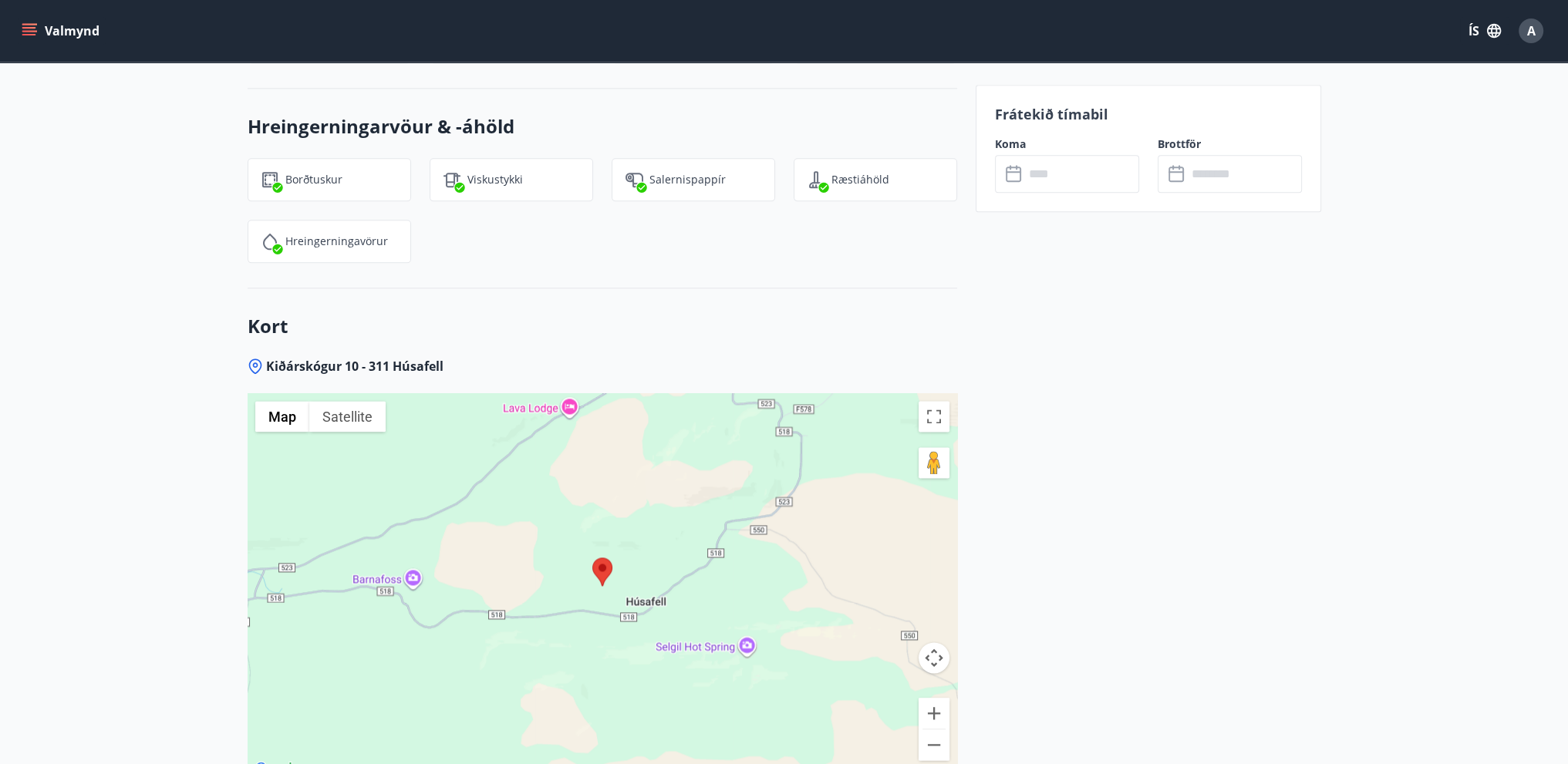
click at [1011, 175] on icon at bounding box center [1015, 174] width 18 height 18
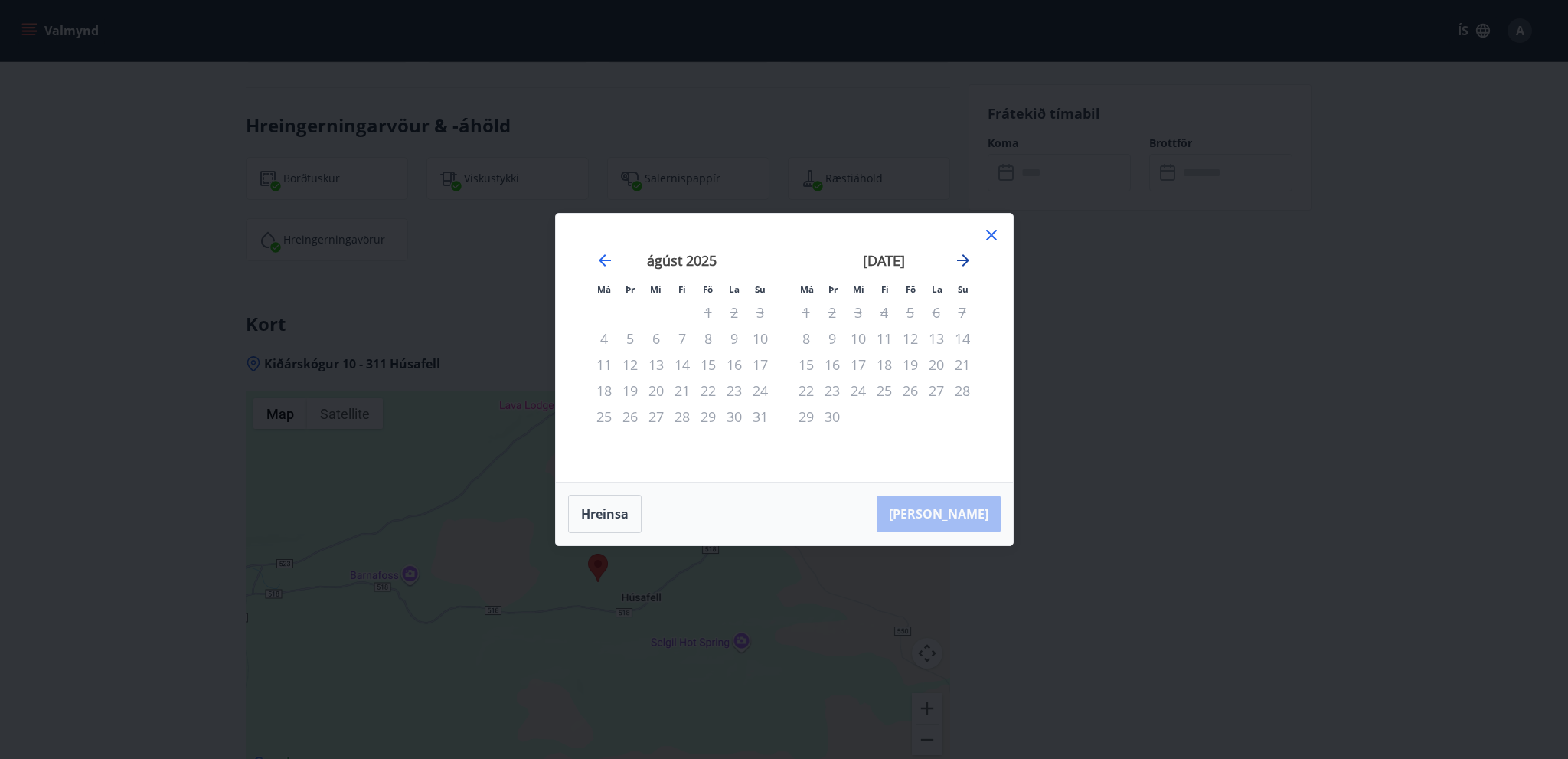
click at [957, 265] on icon "Move forward to switch to the next month." at bounding box center [963, 260] width 18 height 18
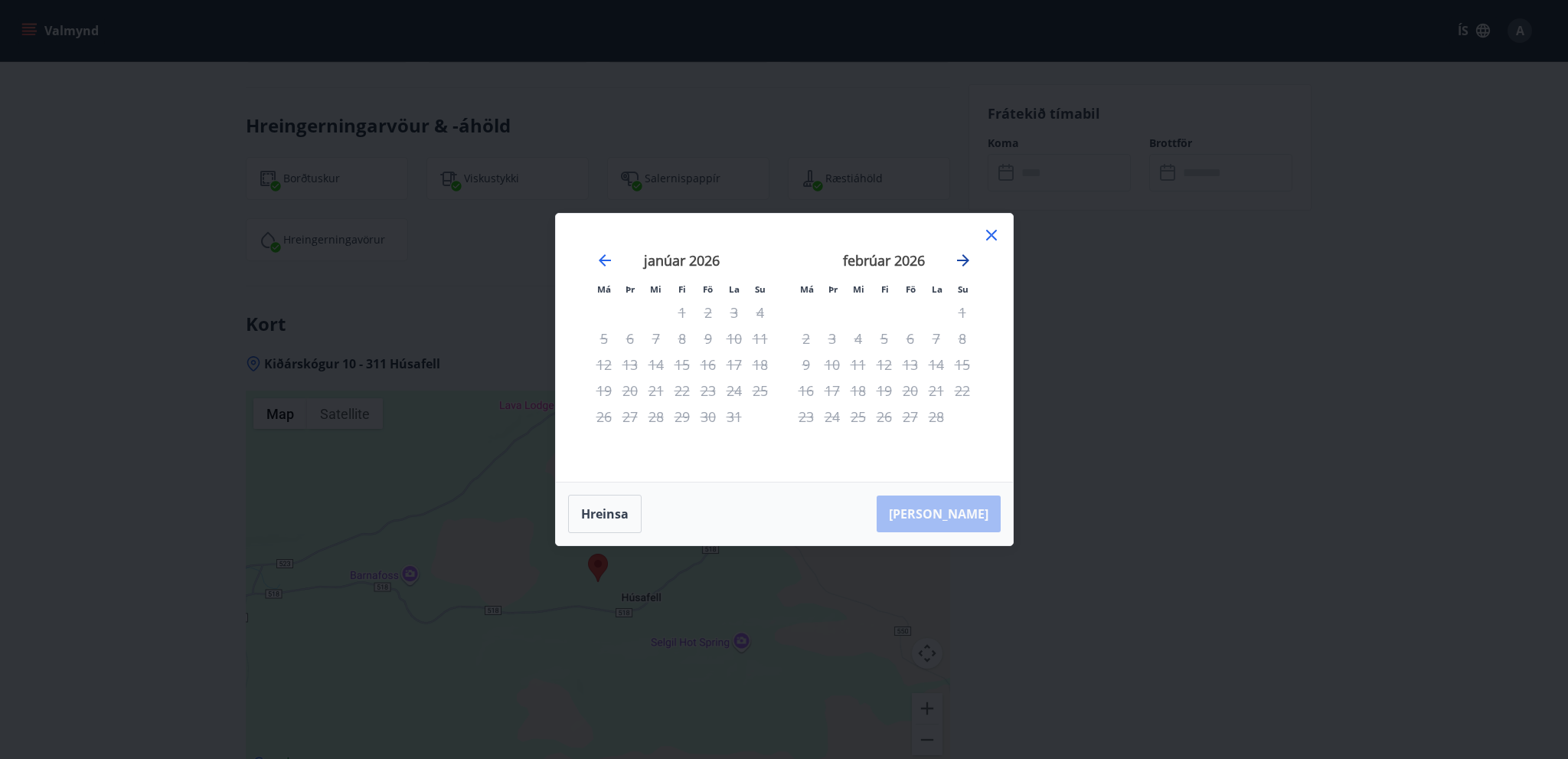
click at [957, 265] on icon "Move forward to switch to the next month." at bounding box center [963, 260] width 18 height 18
click at [991, 235] on icon at bounding box center [992, 235] width 3 height 3
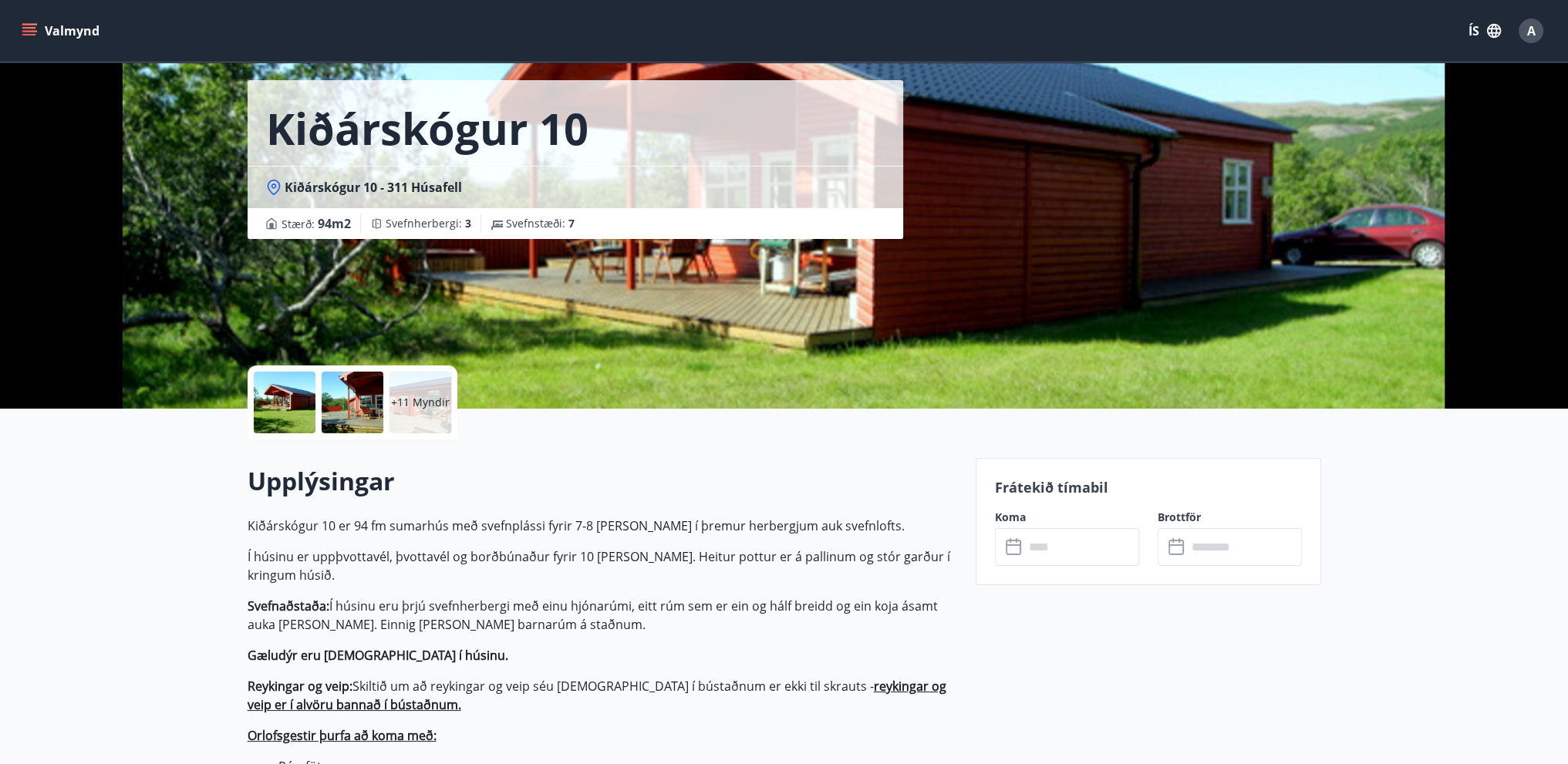
scroll to position [0, 0]
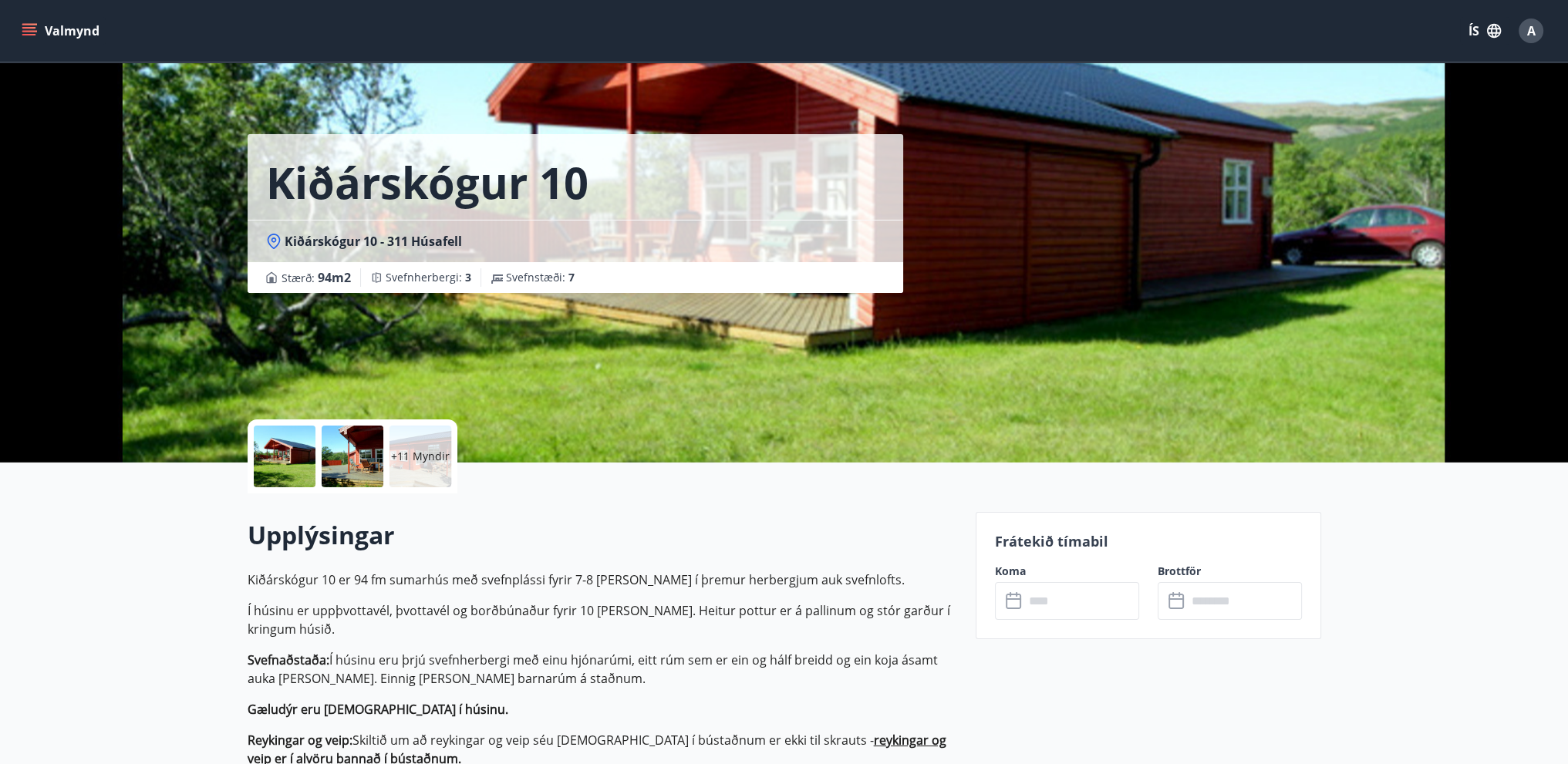
click at [40, 27] on button "Valmynd" at bounding box center [62, 30] width 87 height 28
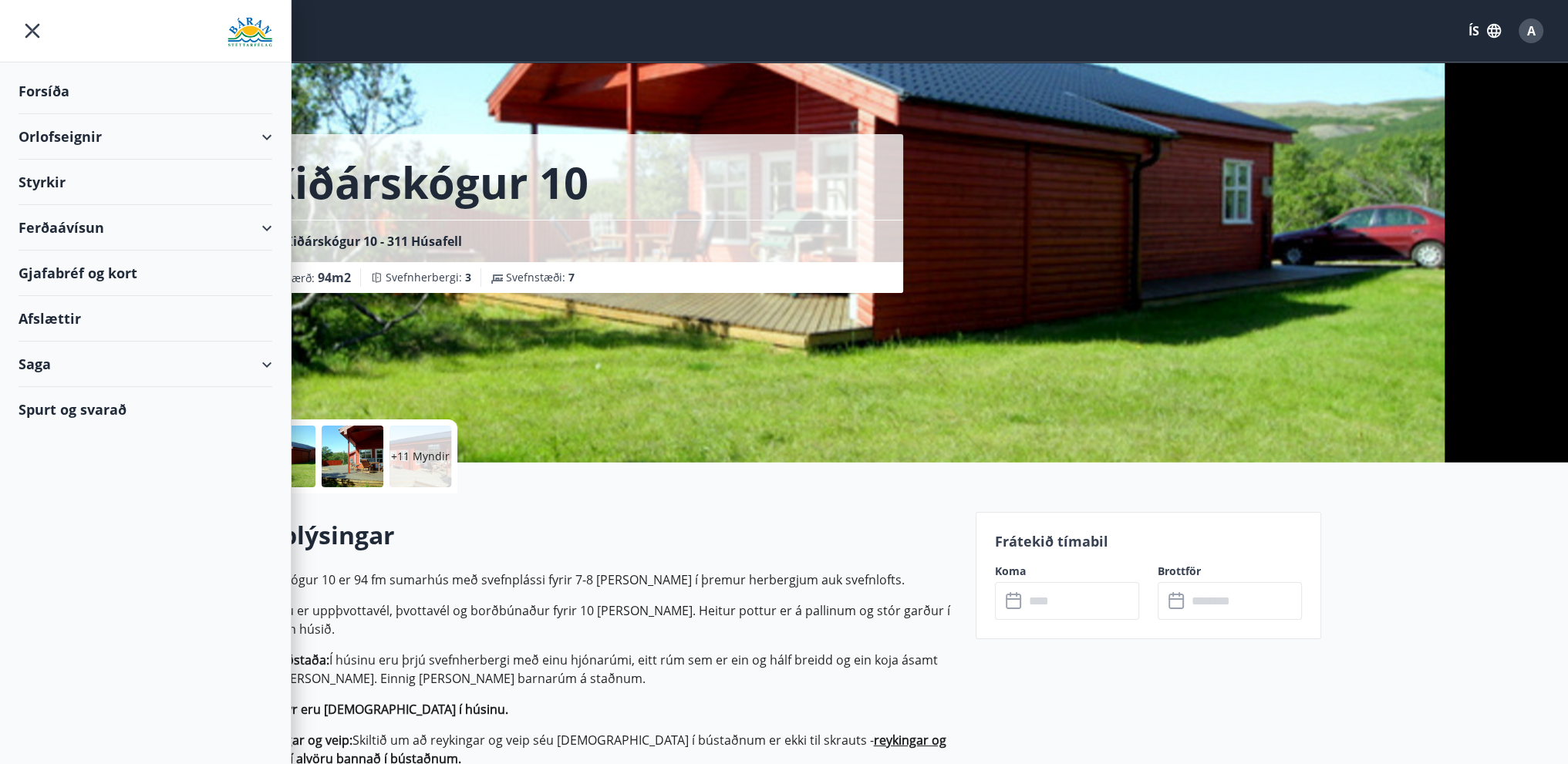
click at [51, 276] on div "Gjafabréf og kort" at bounding box center [145, 274] width 254 height 46
click at [42, 86] on div "Forsíða" at bounding box center [145, 92] width 254 height 46
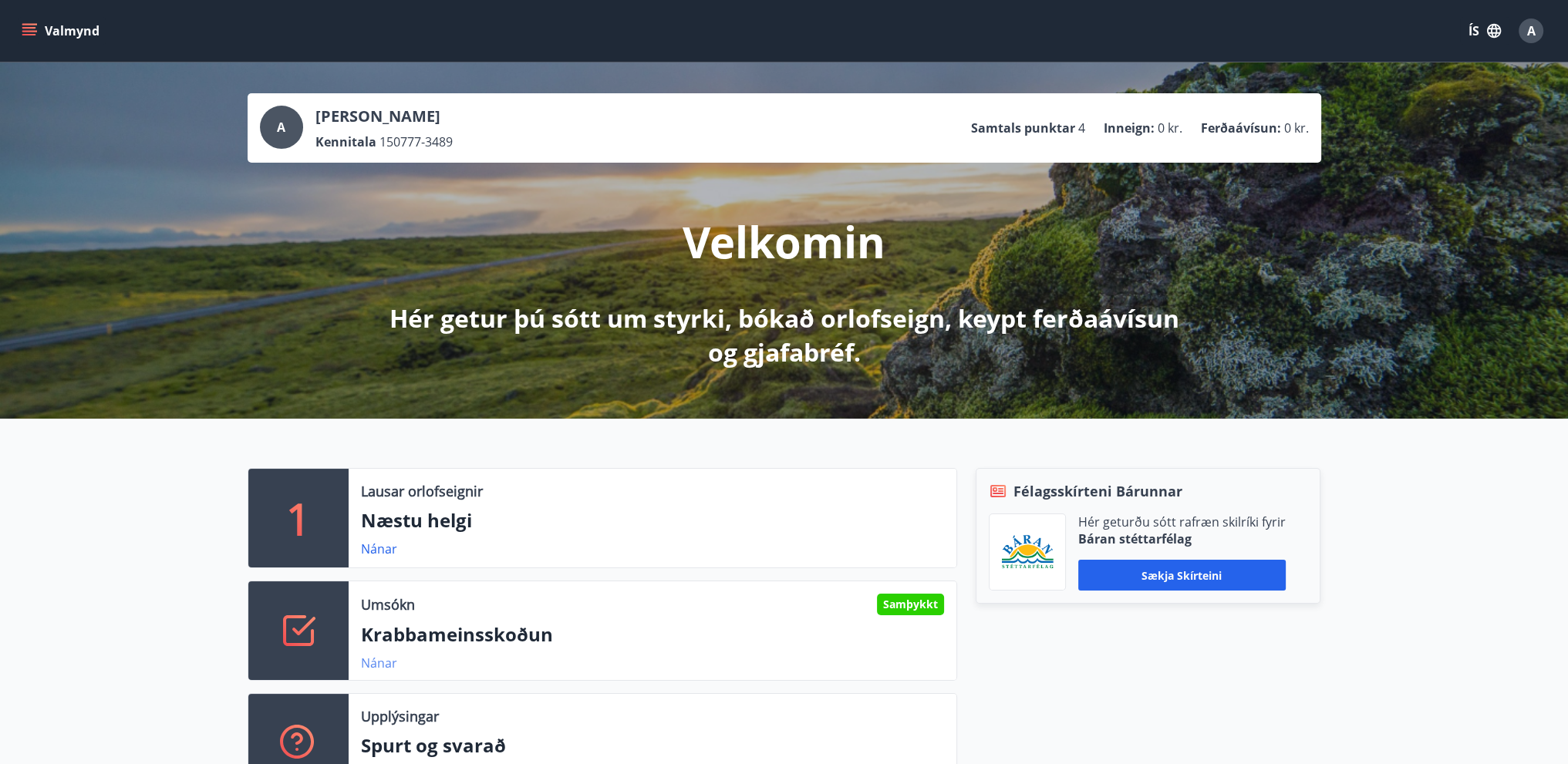
click at [372, 660] on link "Nánar" at bounding box center [378, 663] width 36 height 17
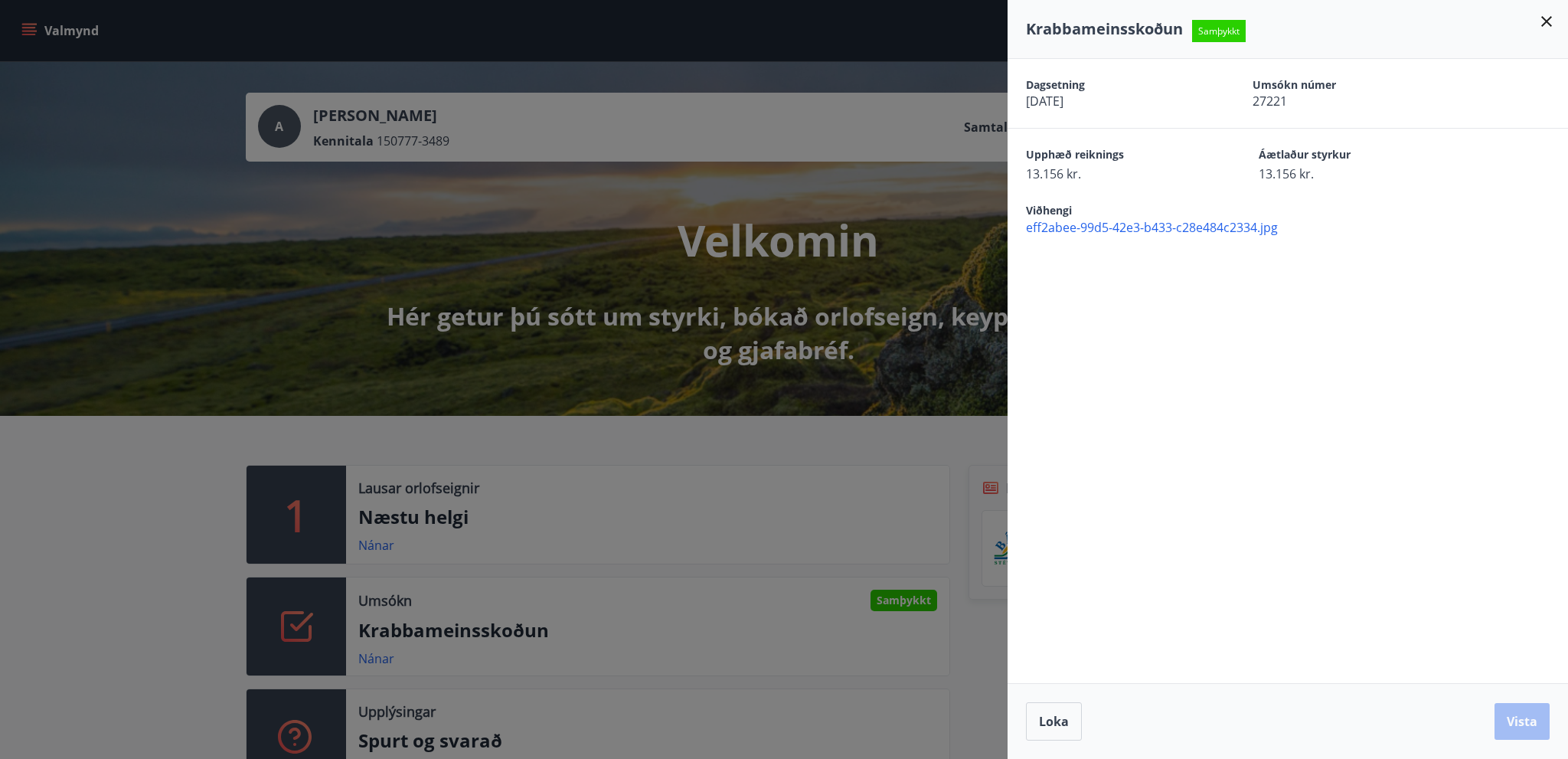
click at [1539, 17] on icon at bounding box center [1547, 21] width 18 height 18
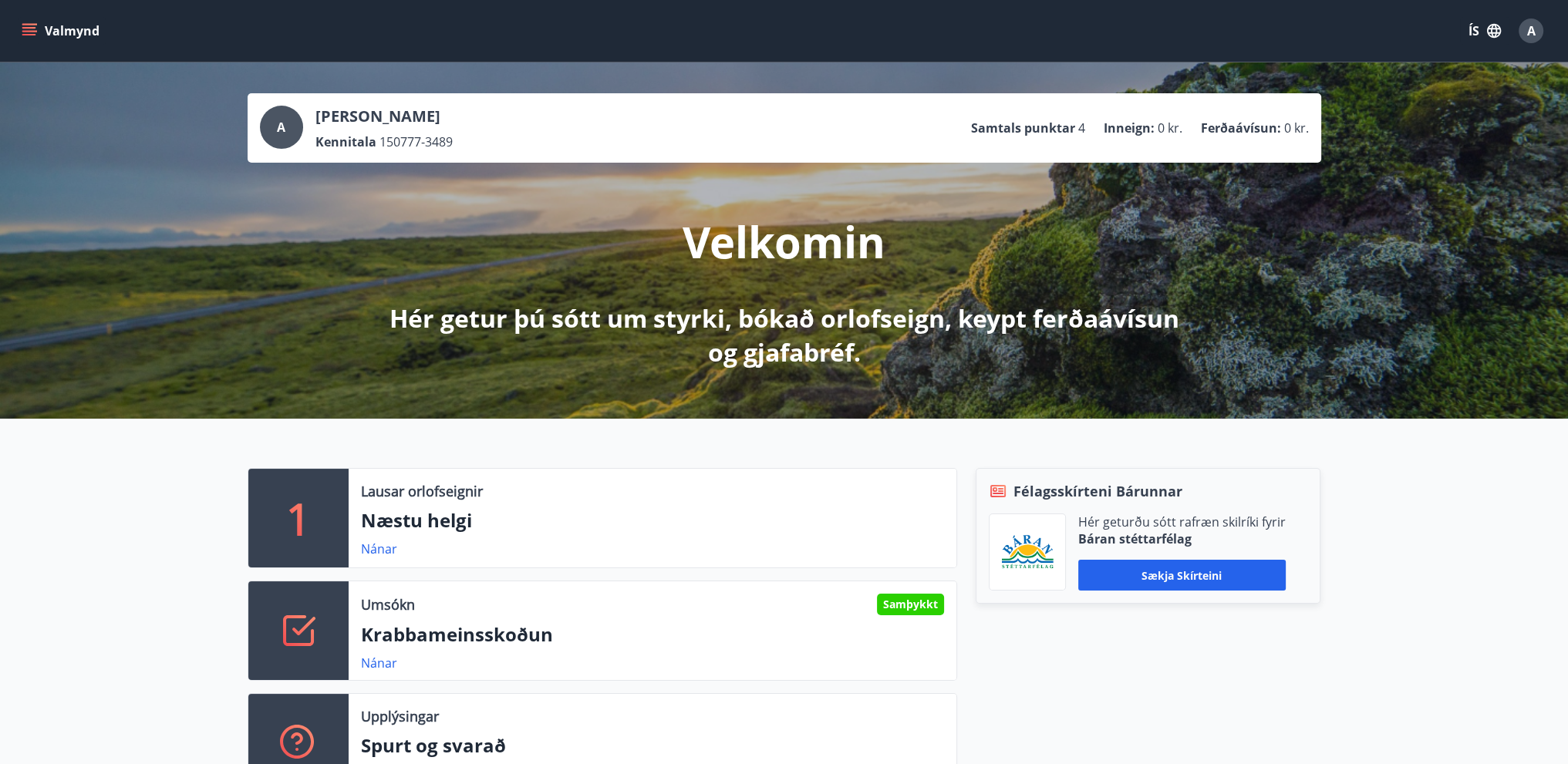
click at [37, 26] on button "Valmynd" at bounding box center [62, 30] width 87 height 28
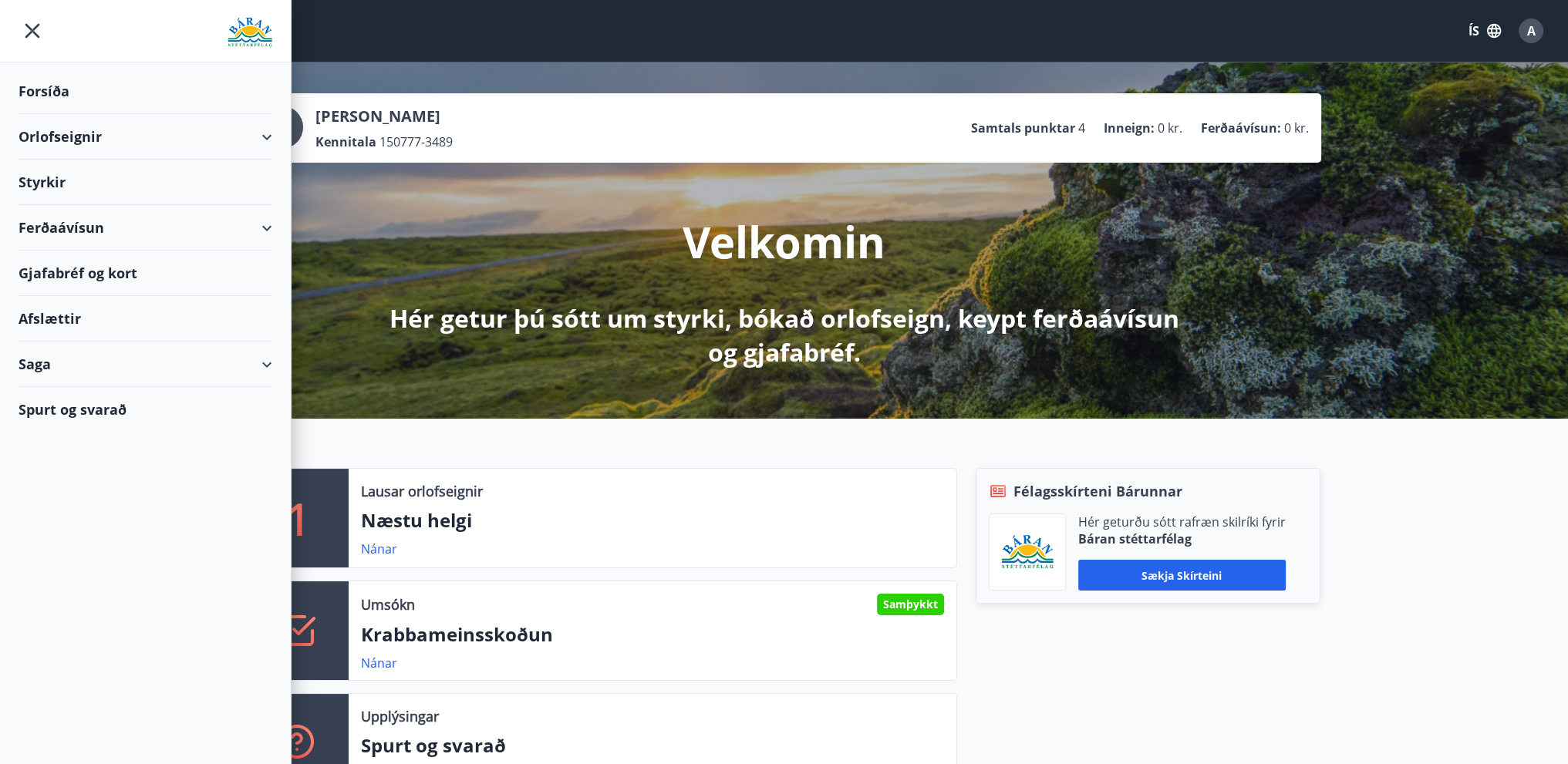
click at [259, 31] on img at bounding box center [250, 32] width 45 height 31
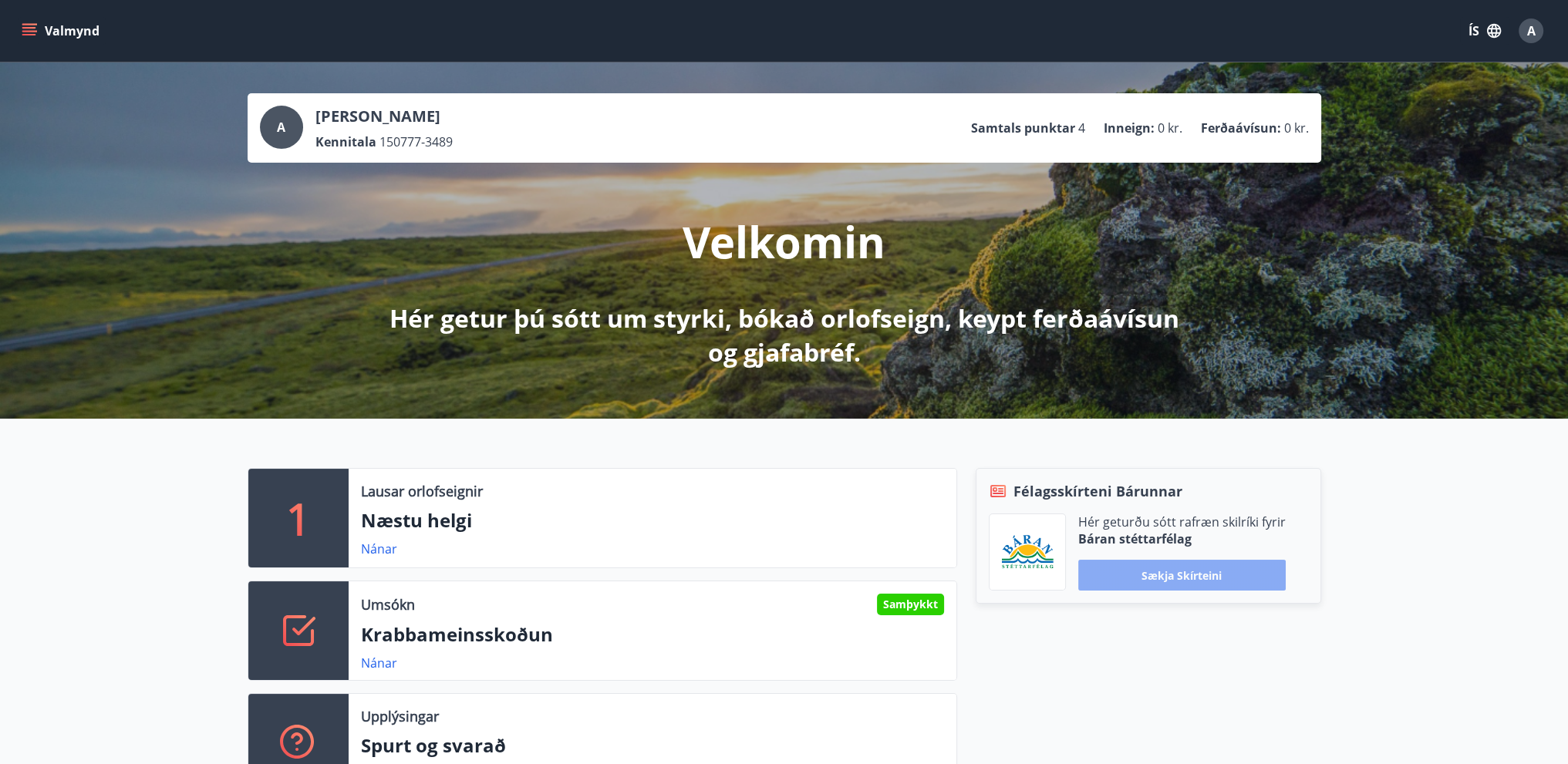
click at [1188, 576] on button "Sækja skírteini" at bounding box center [1182, 575] width 208 height 31
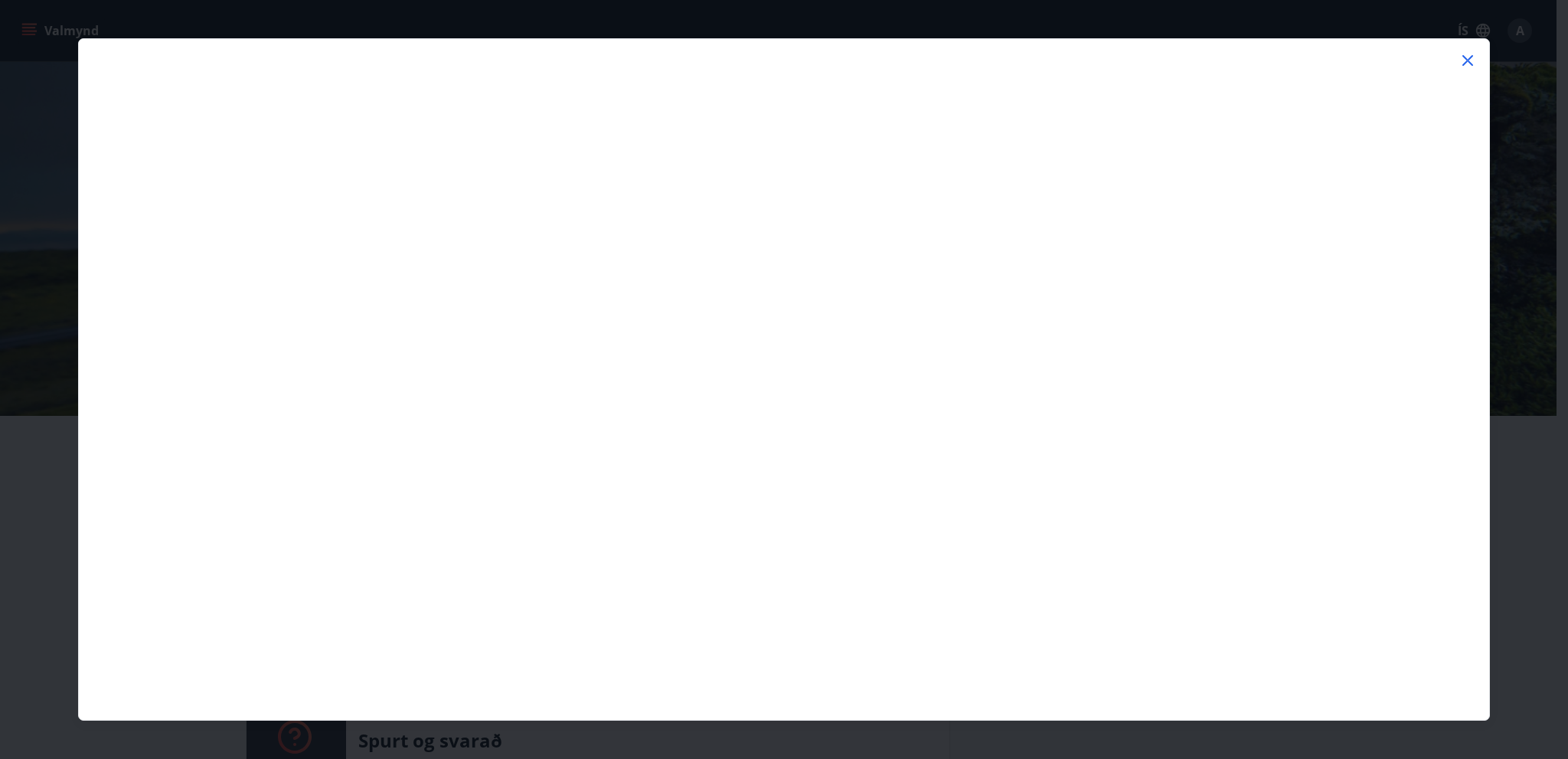
click at [1461, 59] on icon at bounding box center [1468, 60] width 18 height 18
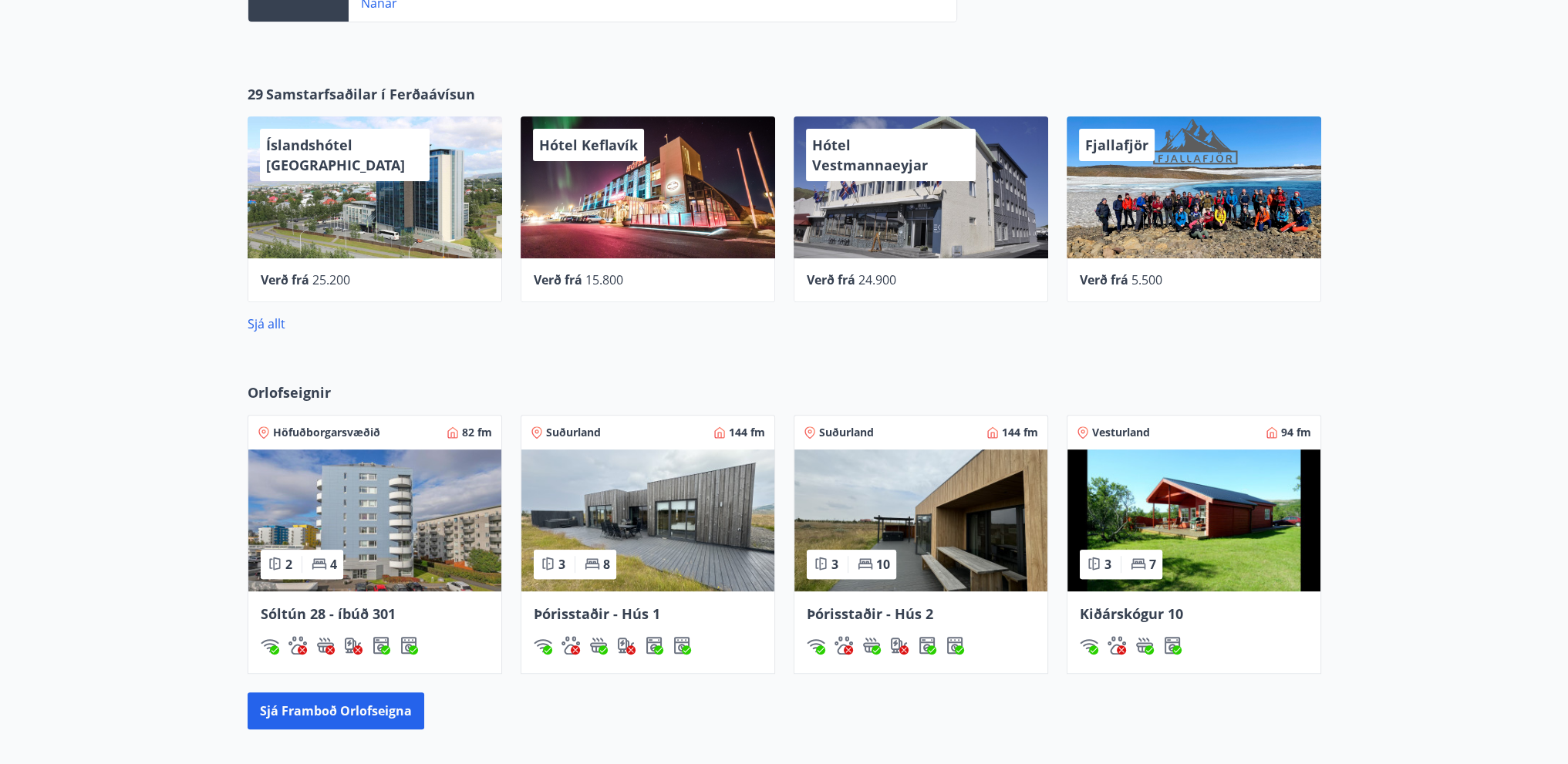
scroll to position [386, 0]
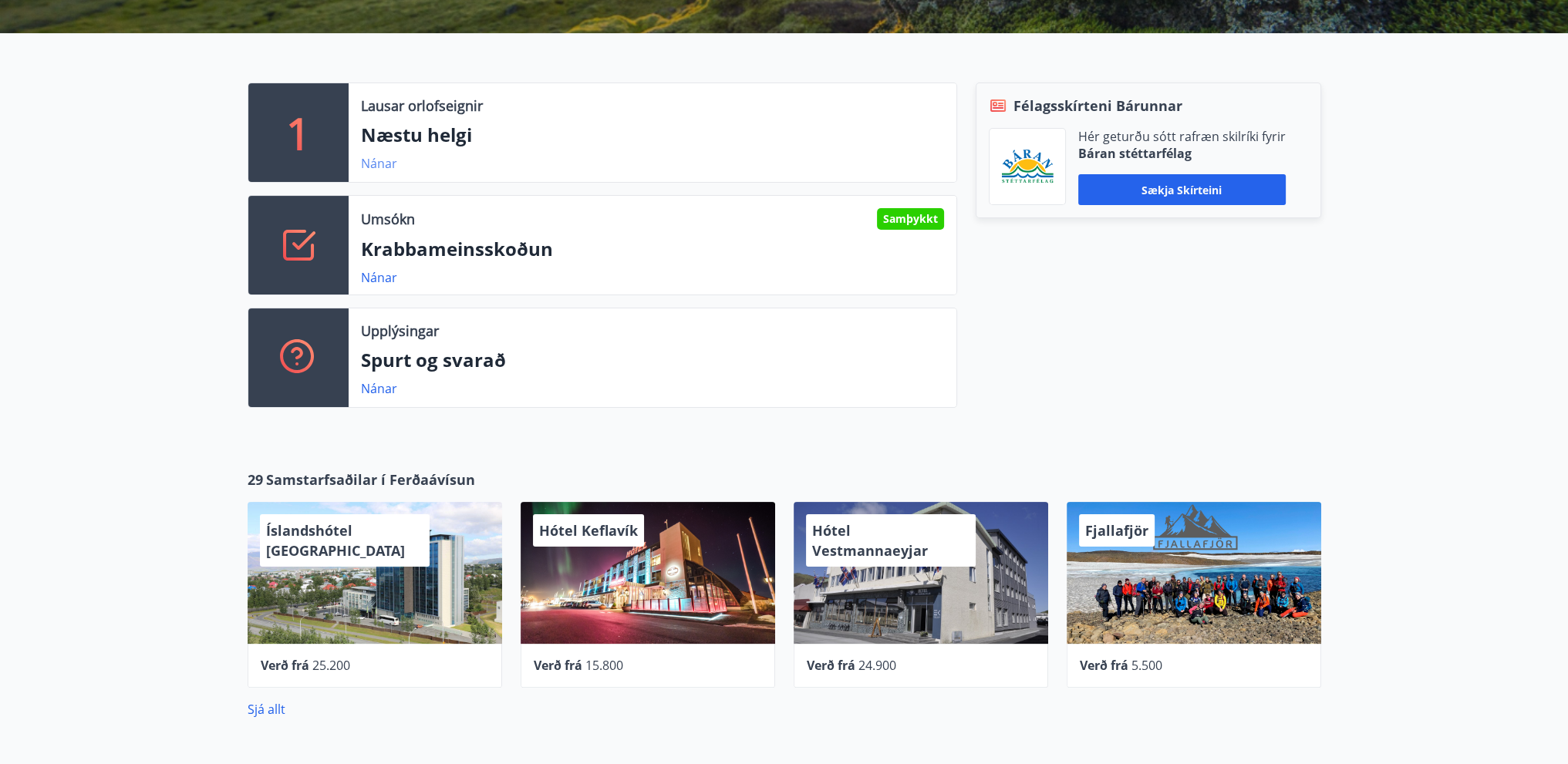
click at [383, 165] on link "Nánar" at bounding box center [378, 163] width 36 height 17
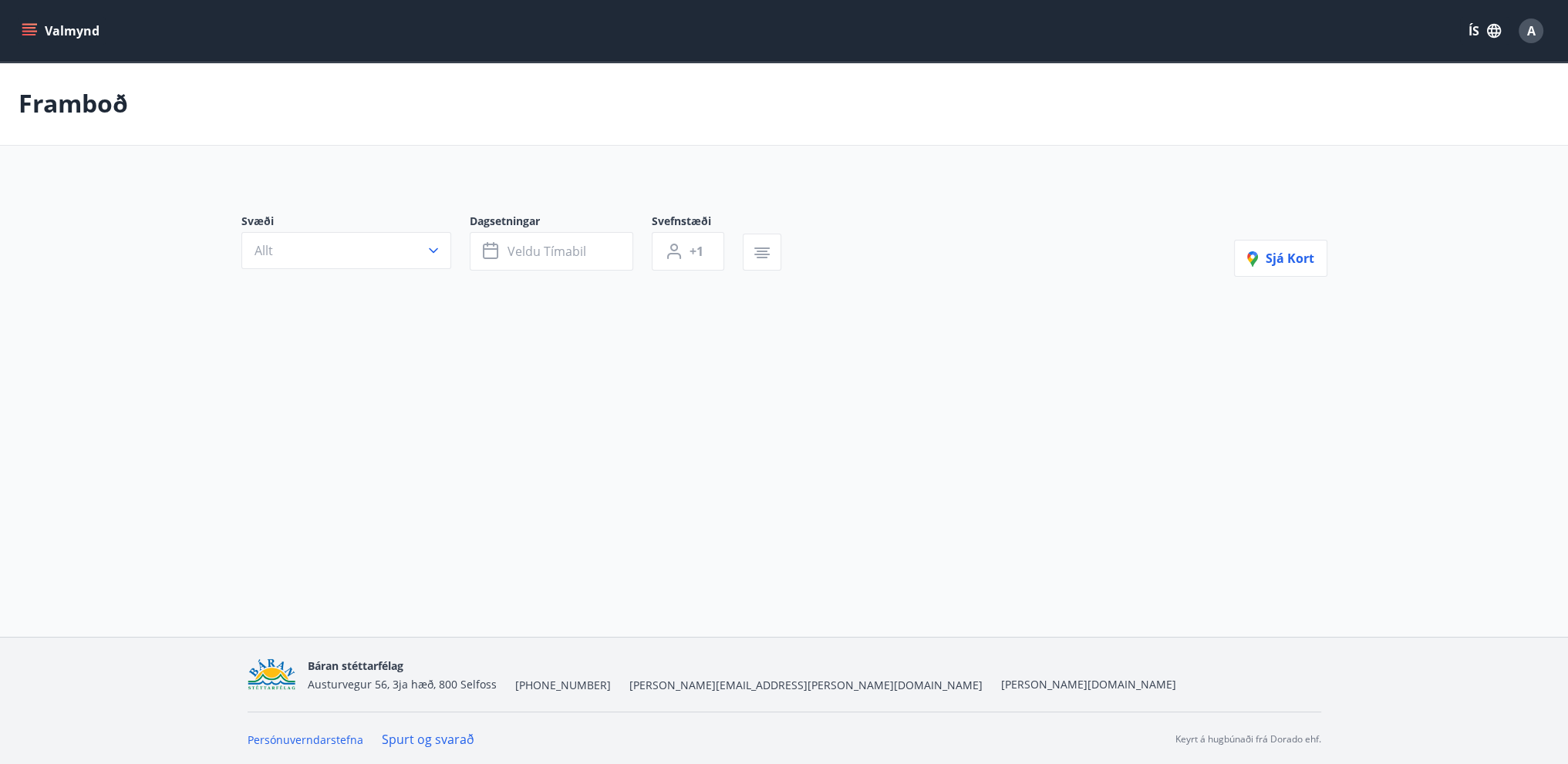
type input "*"
